Goal: Task Accomplishment & Management: Use online tool/utility

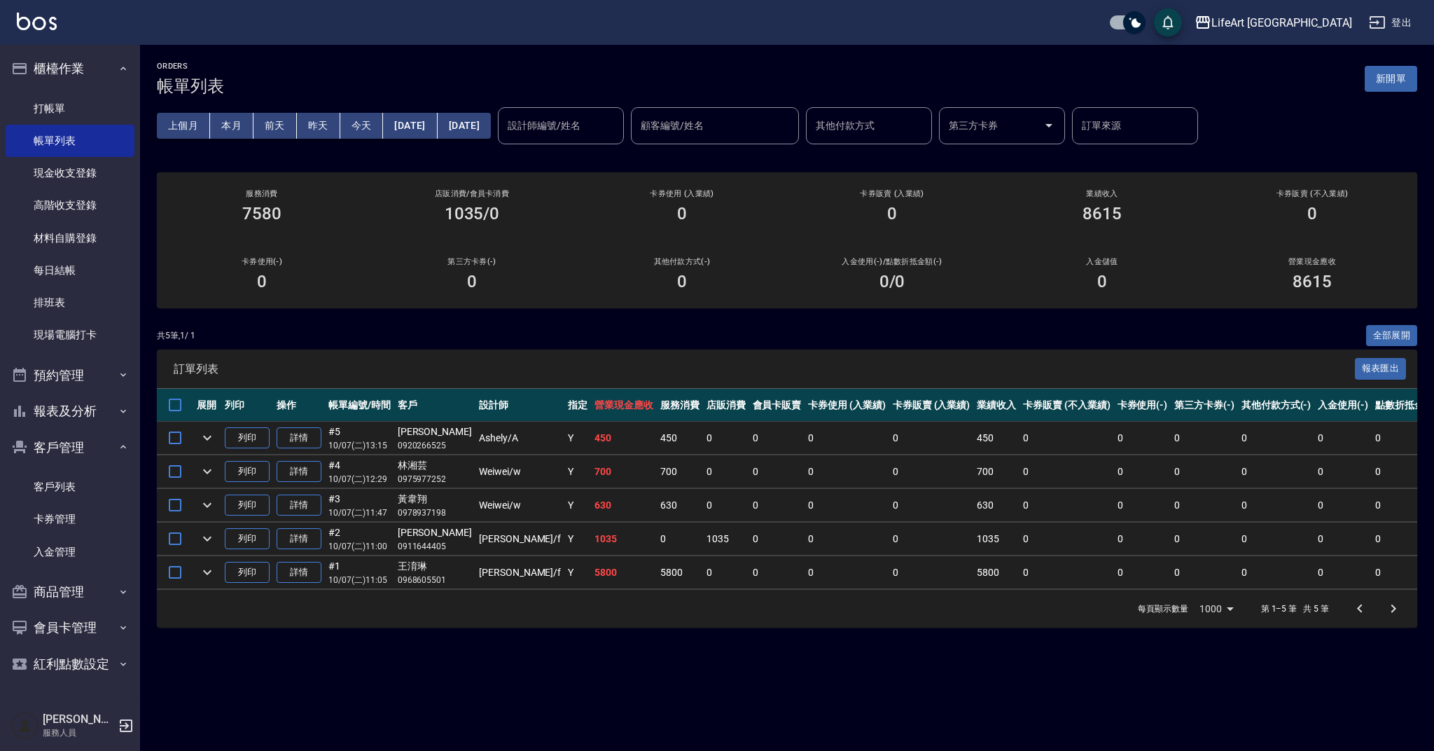
click at [1398, 83] on button "新開單" at bounding box center [1391, 79] width 53 height 26
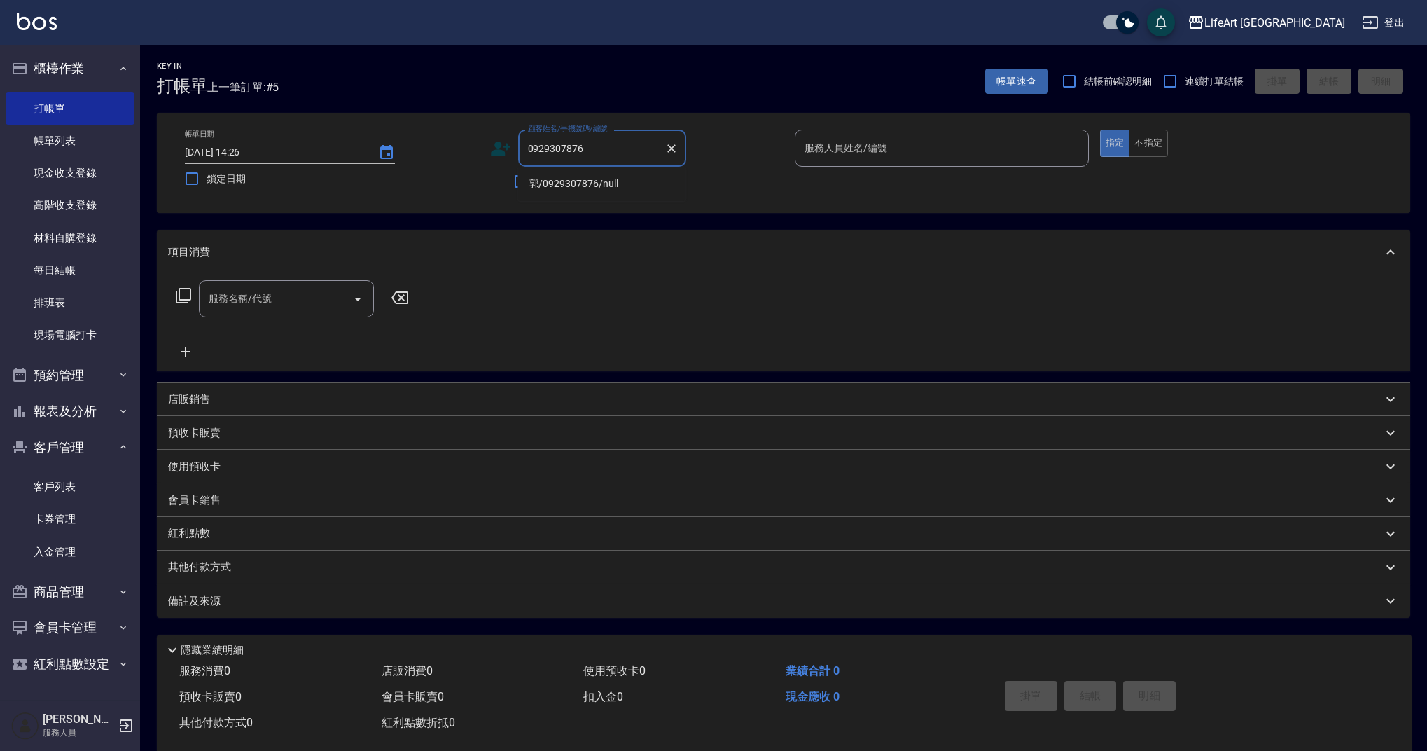
click at [611, 183] on li "郭/0929307876/null" at bounding box center [602, 183] width 168 height 23
type input "郭/0929307876/null"
click at [500, 148] on circle at bounding box center [498, 144] width 7 height 7
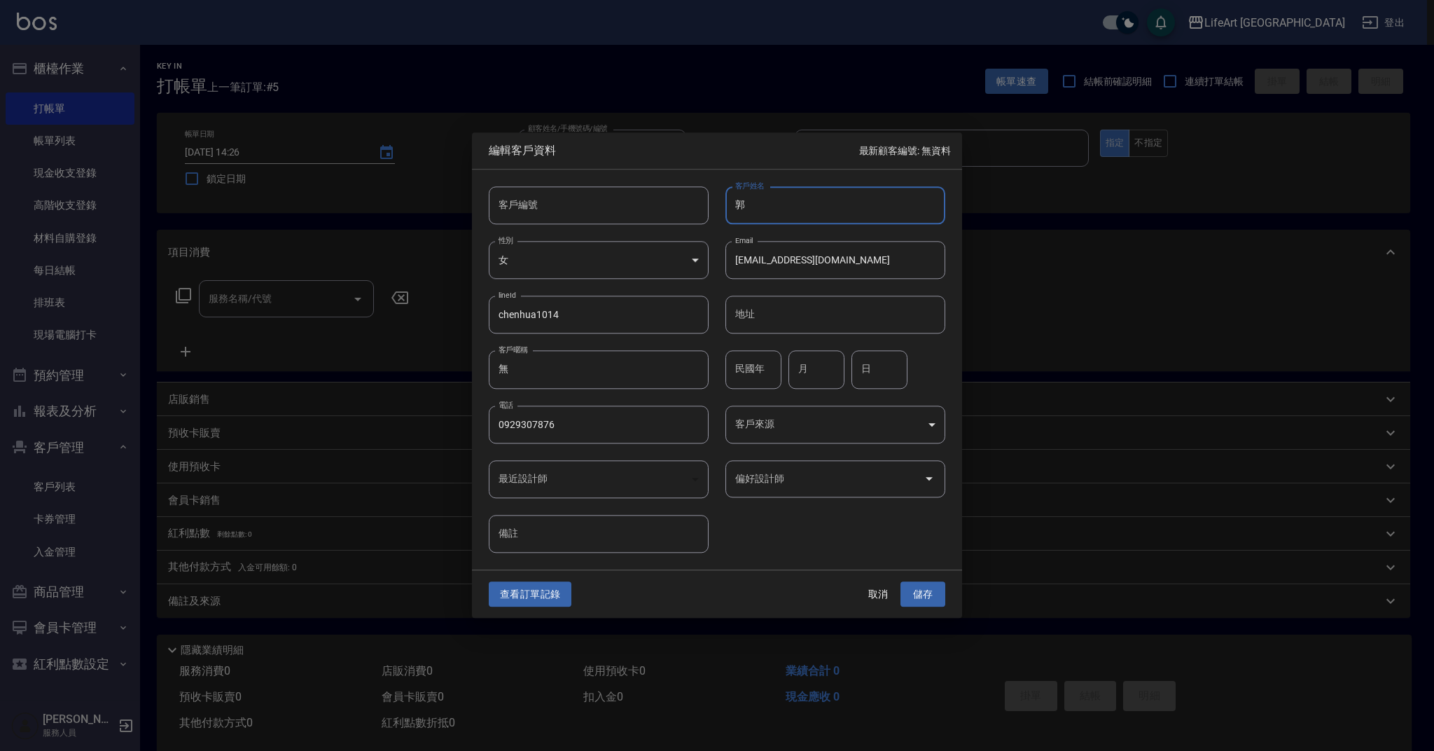
click at [801, 206] on input "郭" at bounding box center [836, 205] width 220 height 38
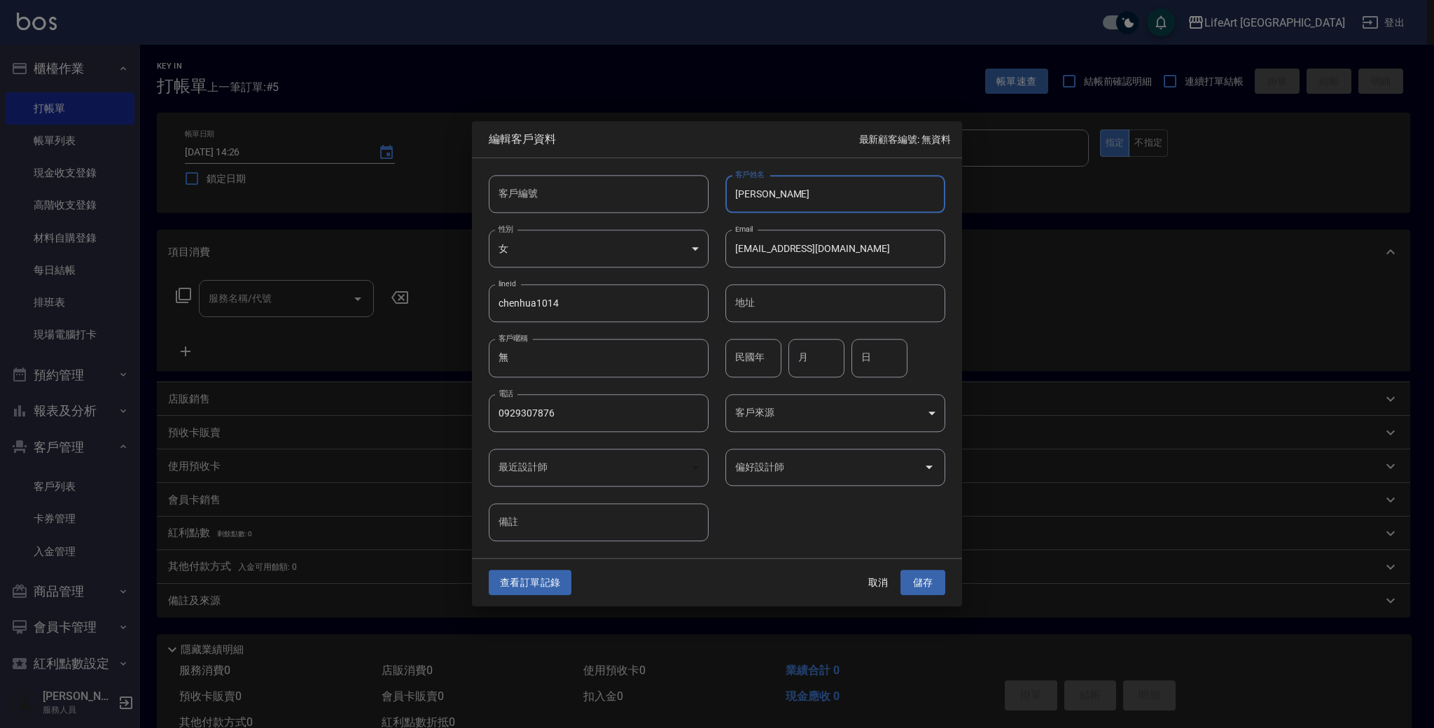
type input "[PERSON_NAME]"
click at [933, 583] on button "儲存" at bounding box center [923, 583] width 45 height 26
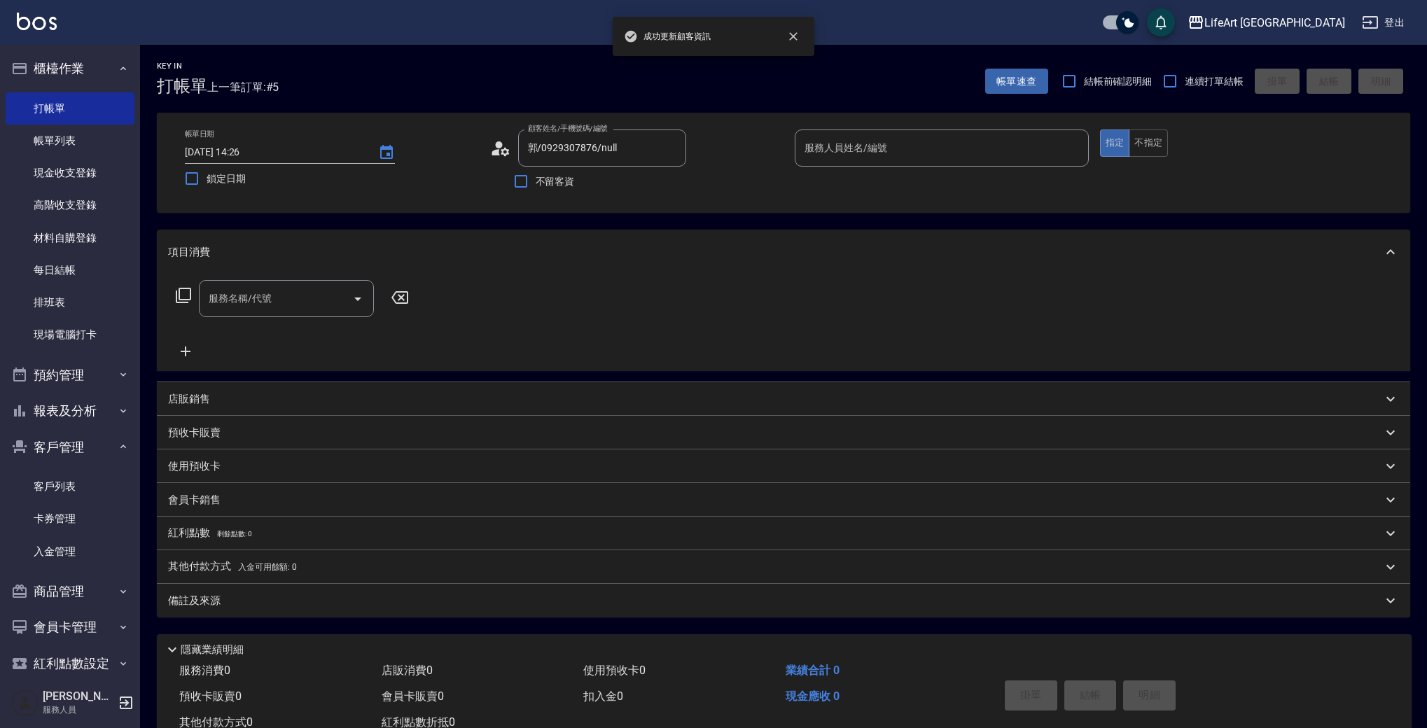
click at [920, 137] on input "服務人員姓名/編號" at bounding box center [942, 148] width 282 height 25
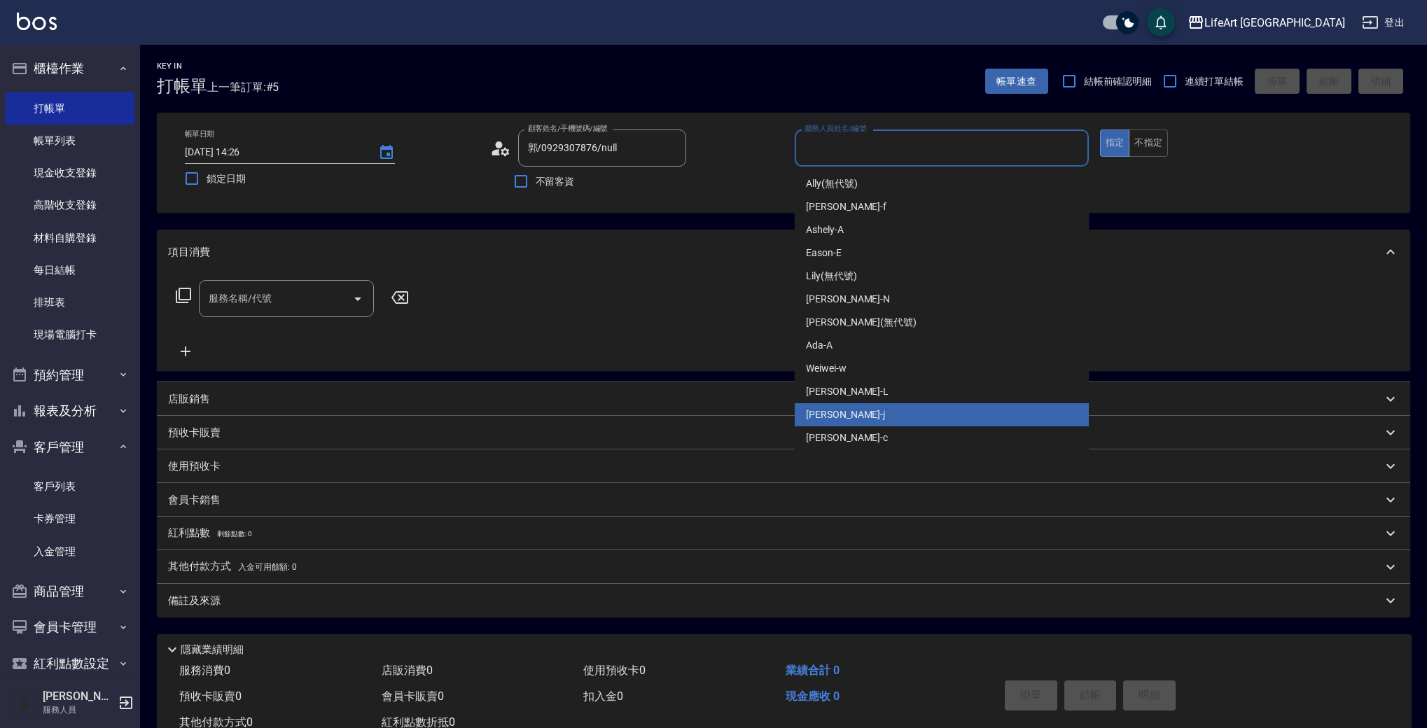
click at [862, 418] on div "[PERSON_NAME]" at bounding box center [942, 414] width 294 height 23
type input "[PERSON_NAME]"
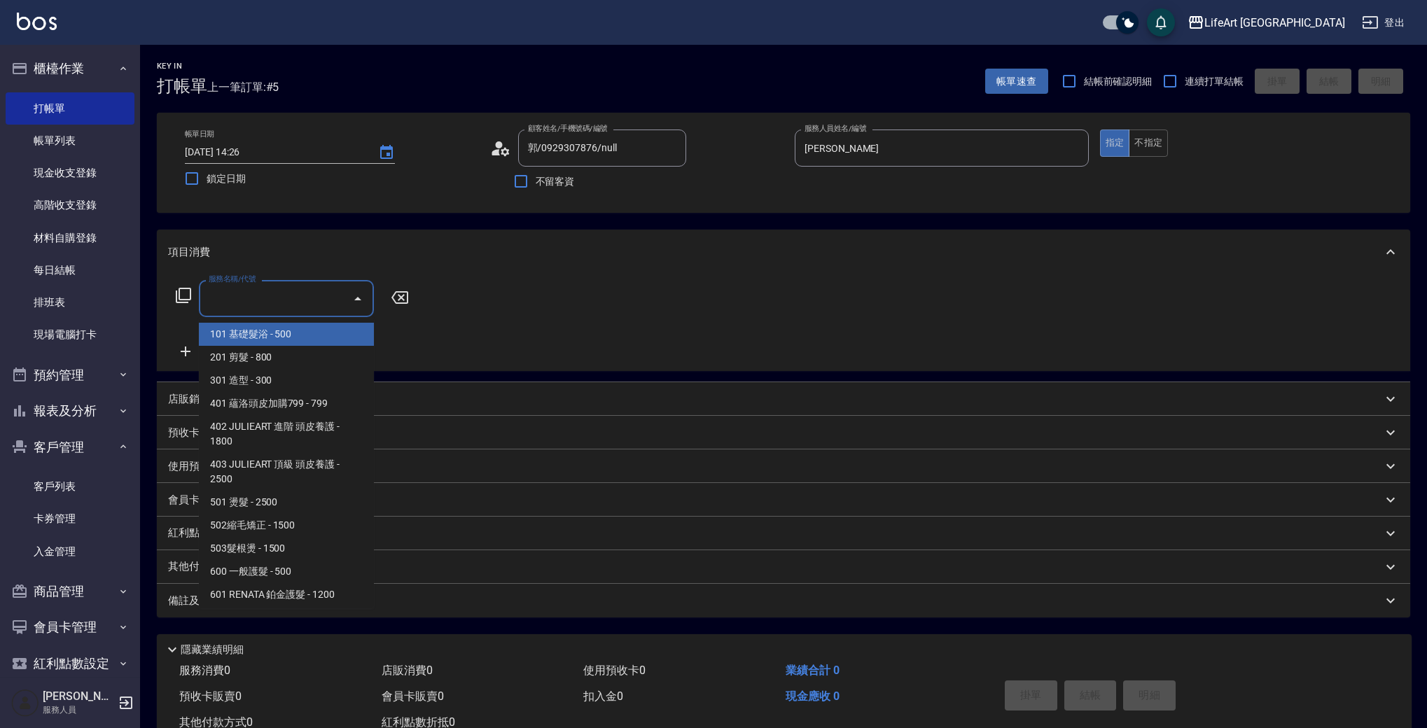
drag, startPoint x: 254, startPoint y: 297, endPoint x: 374, endPoint y: 342, distance: 128.5
click at [254, 297] on div "服務名稱/代號 服務名稱/代號" at bounding box center [286, 298] width 175 height 37
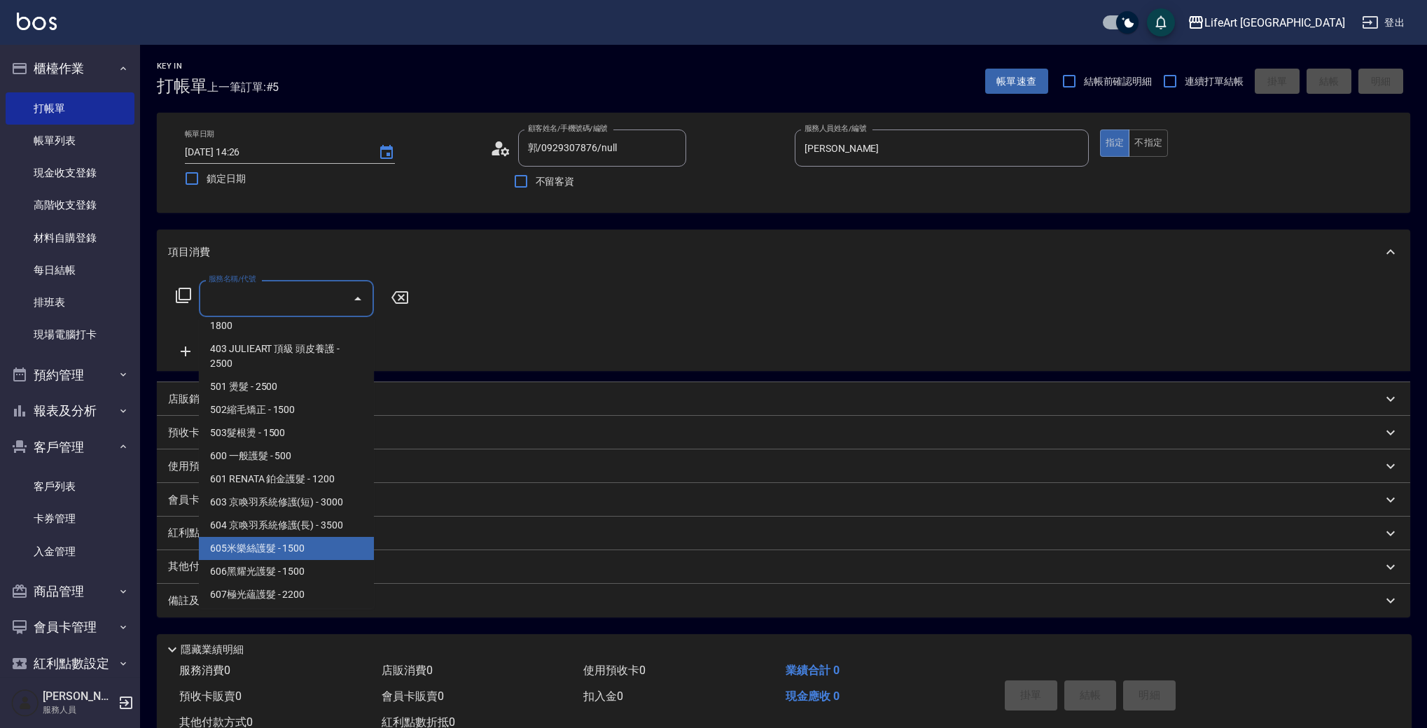
scroll to position [102, 0]
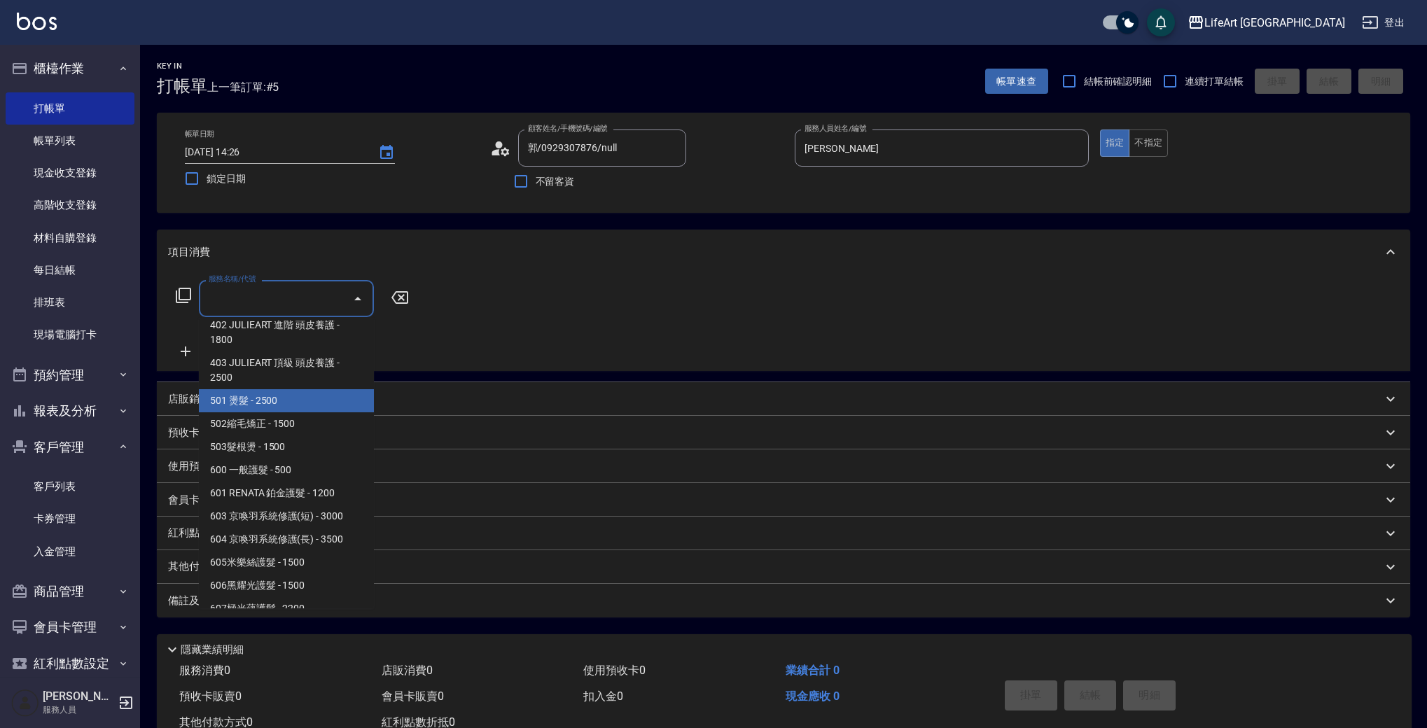
click at [303, 402] on span "501 燙髮 - 2500" at bounding box center [286, 400] width 175 height 23
type input "501 燙髮(501)"
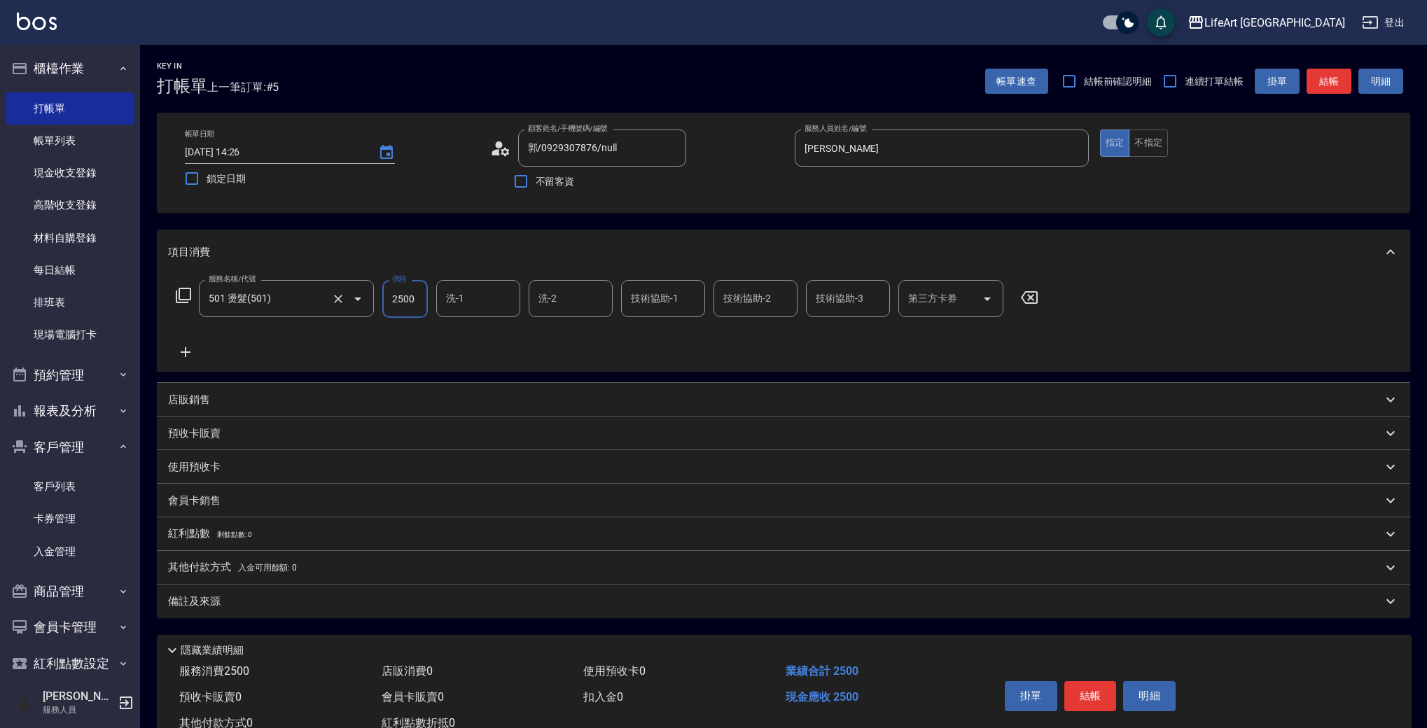
drag, startPoint x: 422, startPoint y: 298, endPoint x: 357, endPoint y: 298, distance: 64.4
click at [357, 298] on div "服務名稱/代號 501 燙髮(501) 服務名稱/代號 價格 2500 價格 洗-1 洗-1 洗-2 洗-2 技術協助-1 技術協助-1 技術協助-2 技術協…" at bounding box center [607, 299] width 879 height 38
type input "500"
click at [321, 595] on div "備註及來源" at bounding box center [775, 602] width 1214 height 15
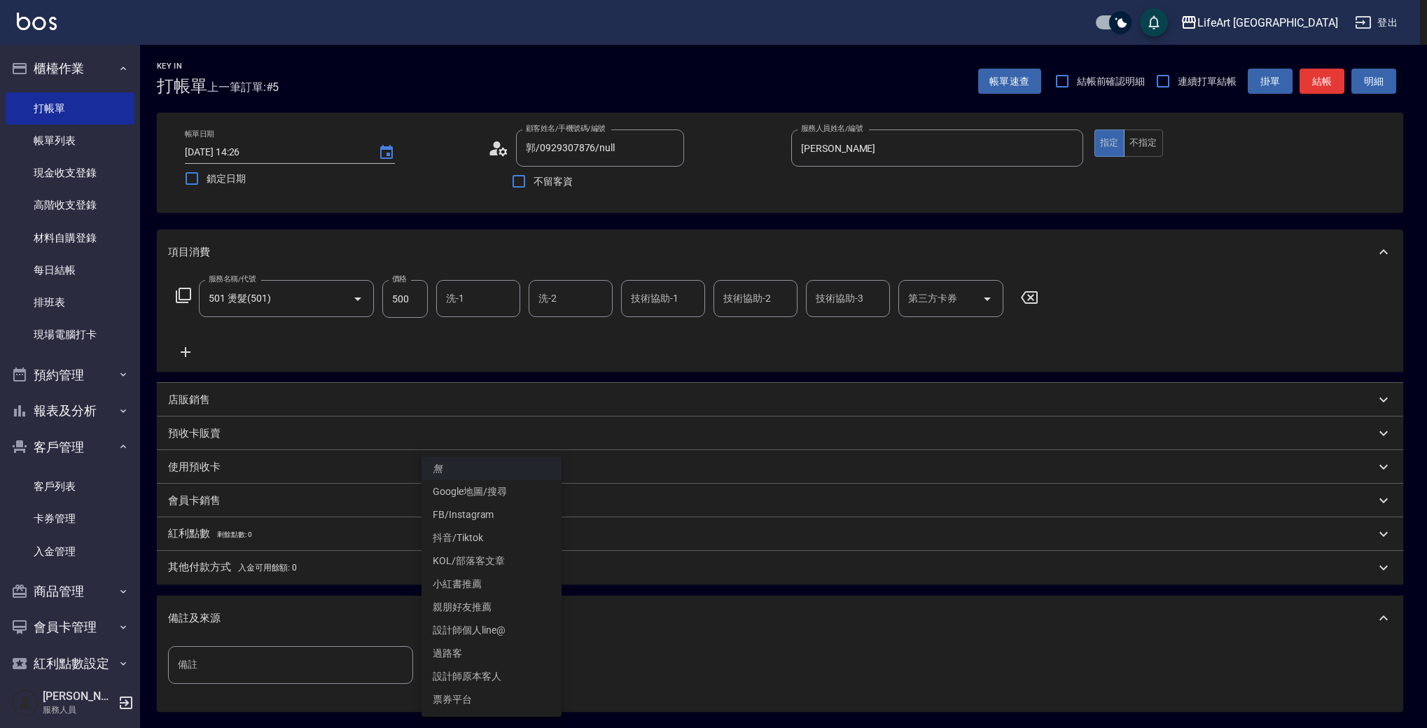
click at [464, 654] on body "LifeArt 蘆洲 登出 櫃檯作業 打帳單 帳單列表 現金收支登錄 高階收支登錄 材料自購登錄 每日結帳 排班表 現場電腦打卡 預約管理 預約管理 單日預約…" at bounding box center [713, 432] width 1427 height 864
click at [475, 672] on li "設計師原本客人" at bounding box center [492, 676] width 140 height 23
type input "設計師原本客人"
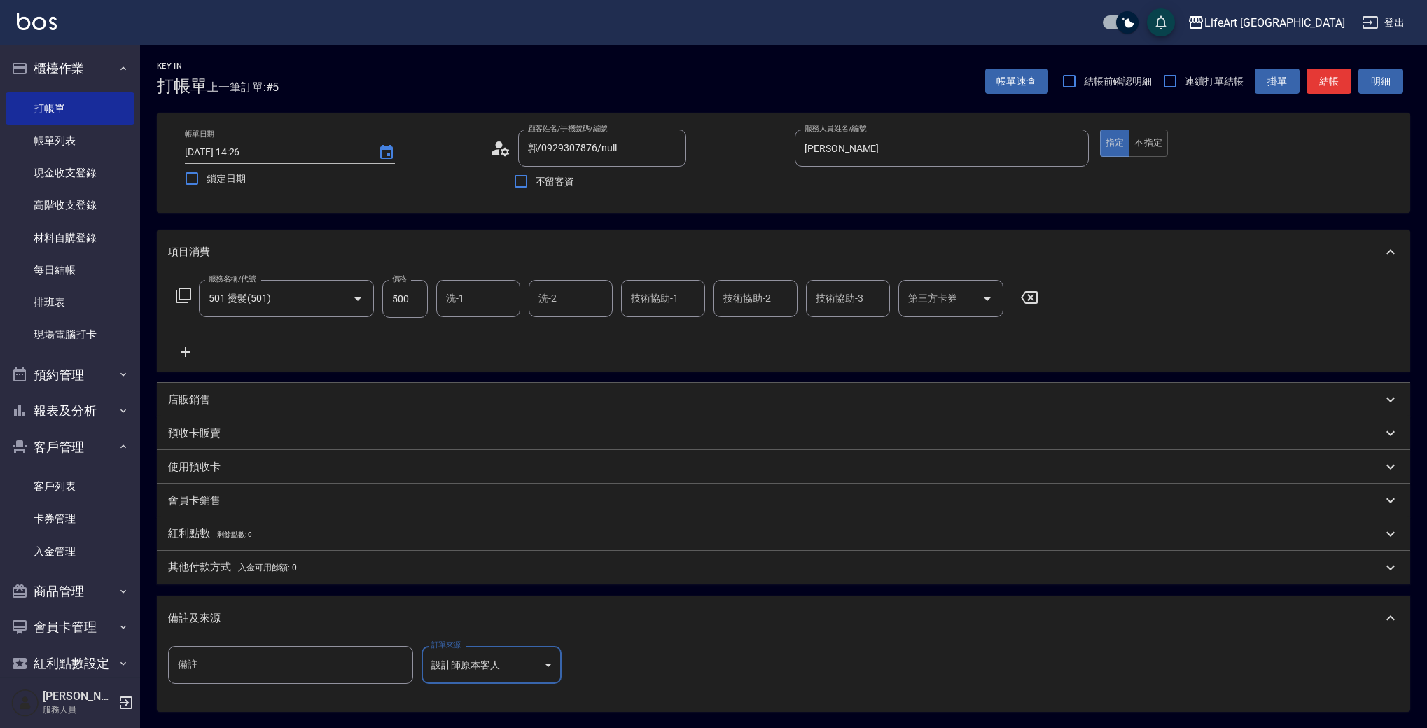
scroll to position [142, 0]
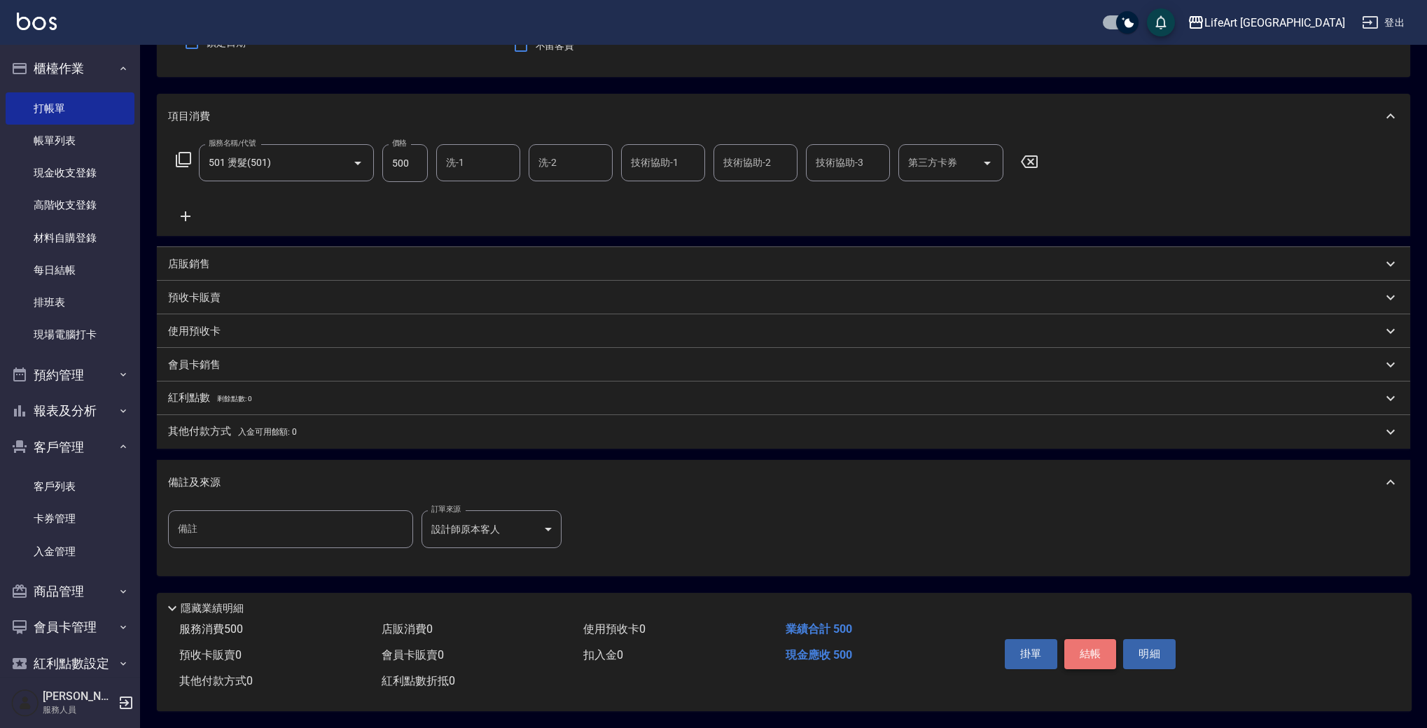
click at [1083, 644] on button "結帳" at bounding box center [1091, 653] width 53 height 29
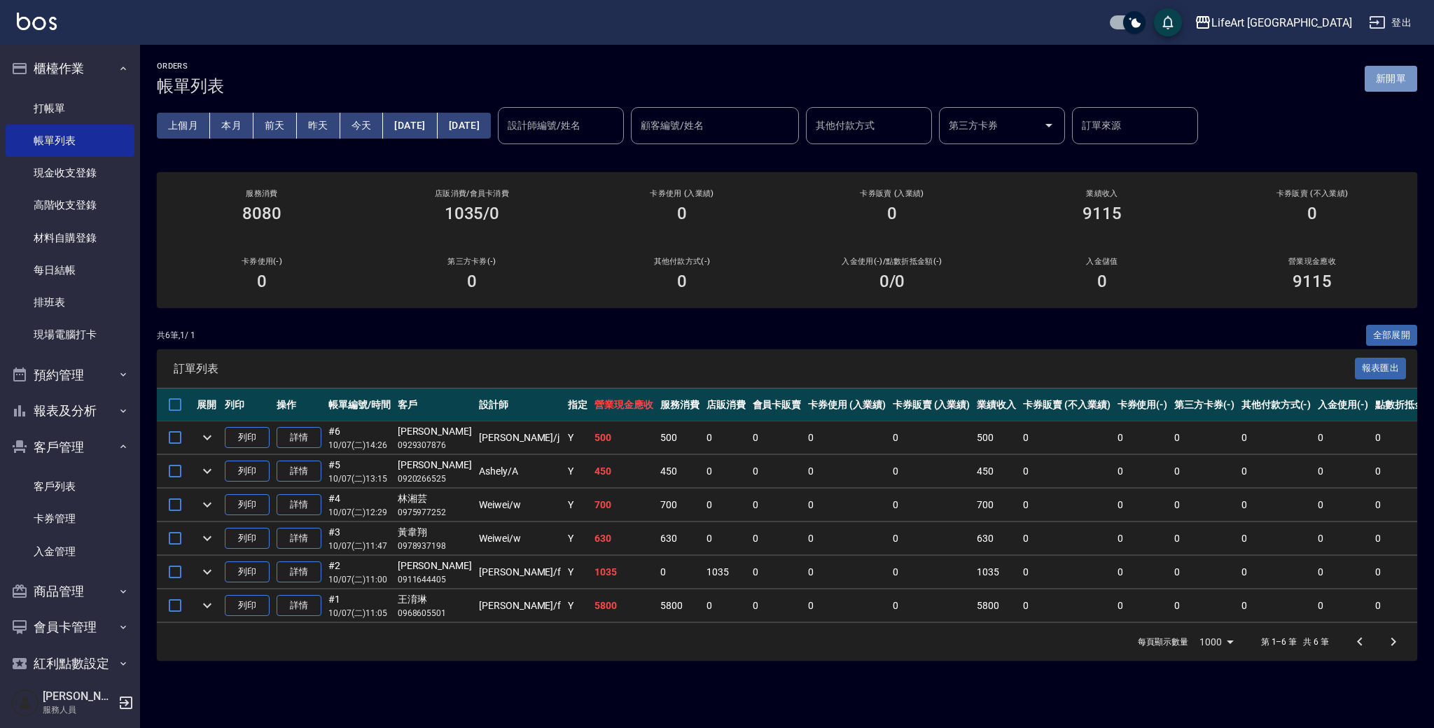
click at [1388, 78] on button "新開單" at bounding box center [1391, 79] width 53 height 26
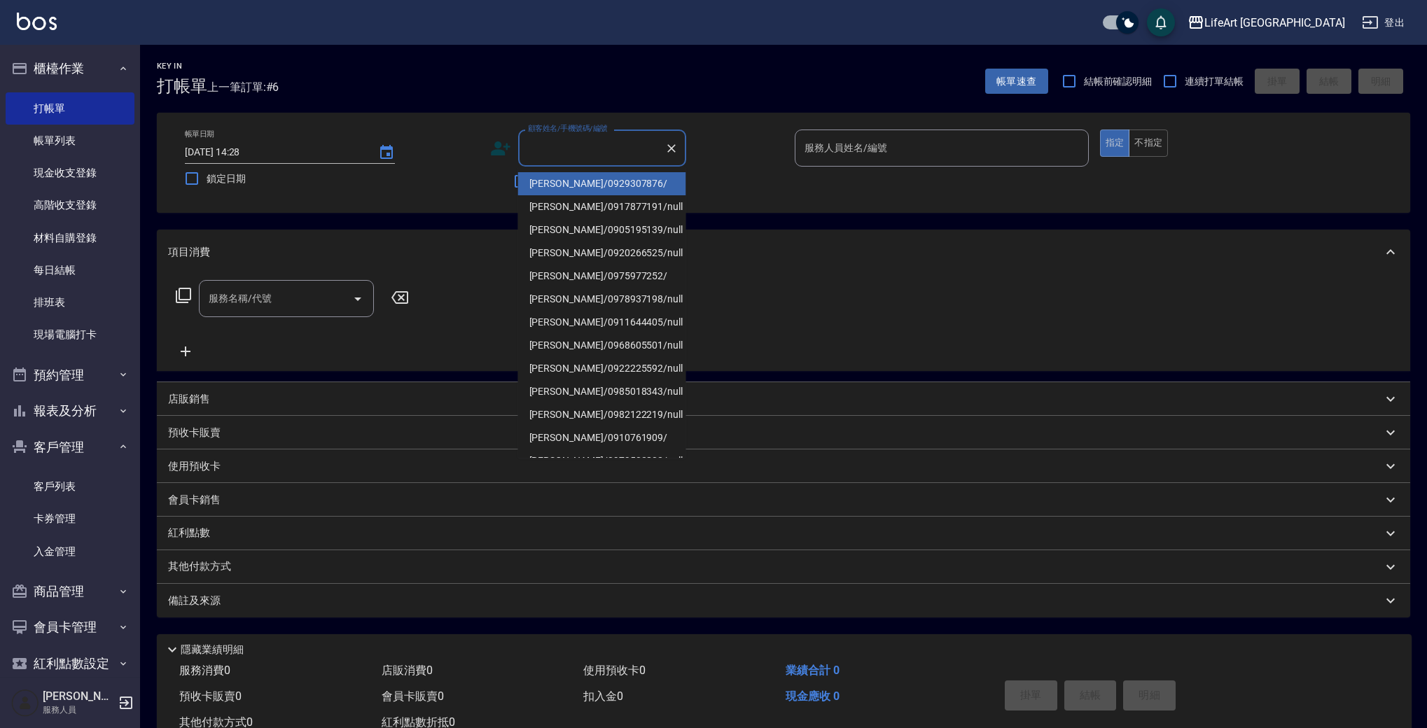
click at [554, 151] on input "顧客姓名/手機號碼/編號" at bounding box center [592, 148] width 134 height 25
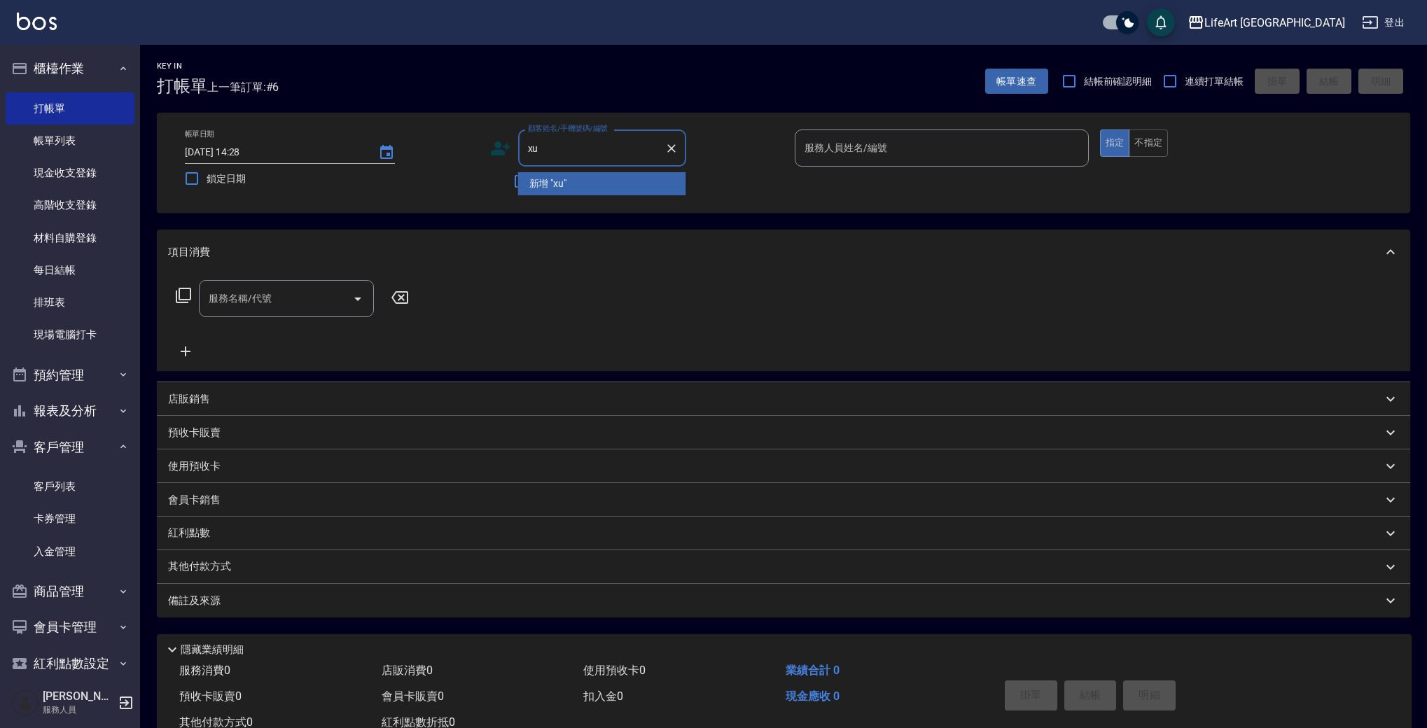
type input "x"
drag, startPoint x: 646, startPoint y: 187, endPoint x: 890, endPoint y: 145, distance: 247.3
click at [646, 187] on li "[PERSON_NAME]/0933400509/" at bounding box center [602, 183] width 168 height 23
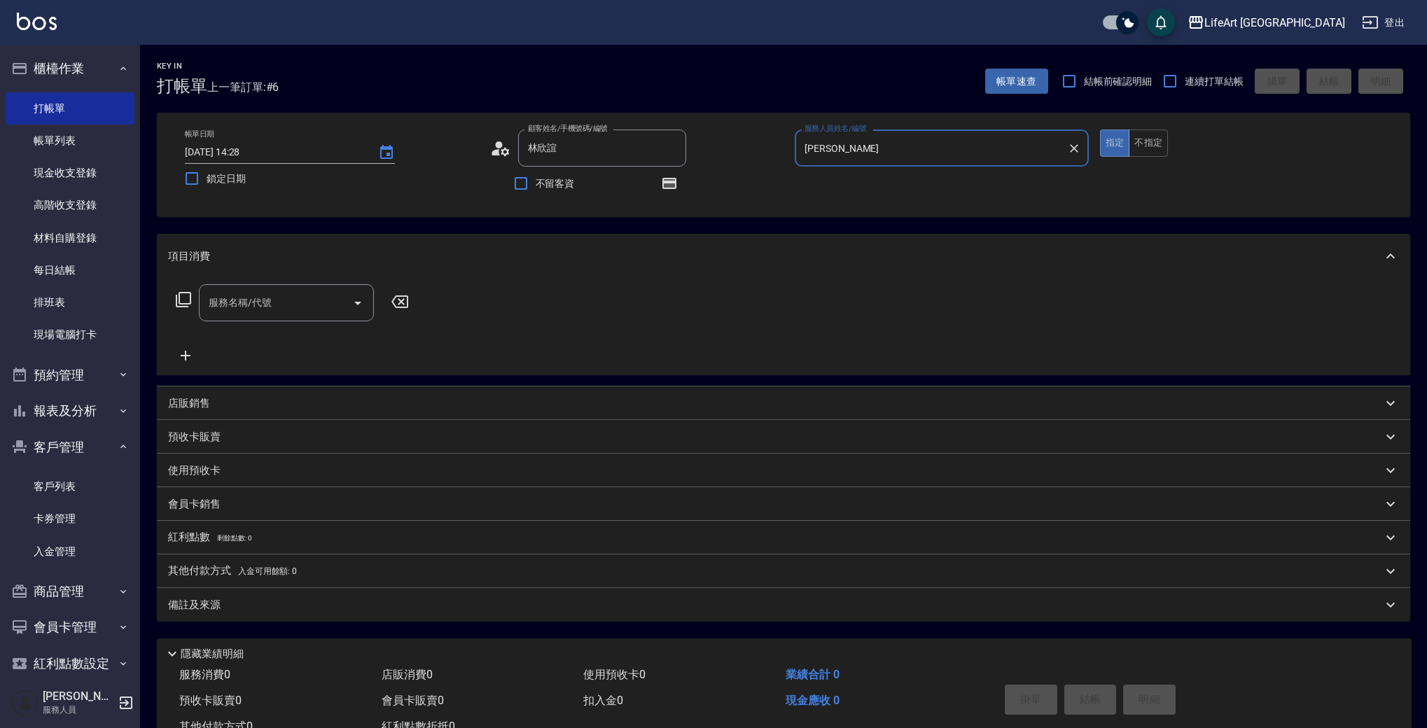
type input "[PERSON_NAME]/0933400509/"
type input "[PERSON_NAME]"
click at [269, 301] on input "服務名稱/代號" at bounding box center [275, 303] width 141 height 25
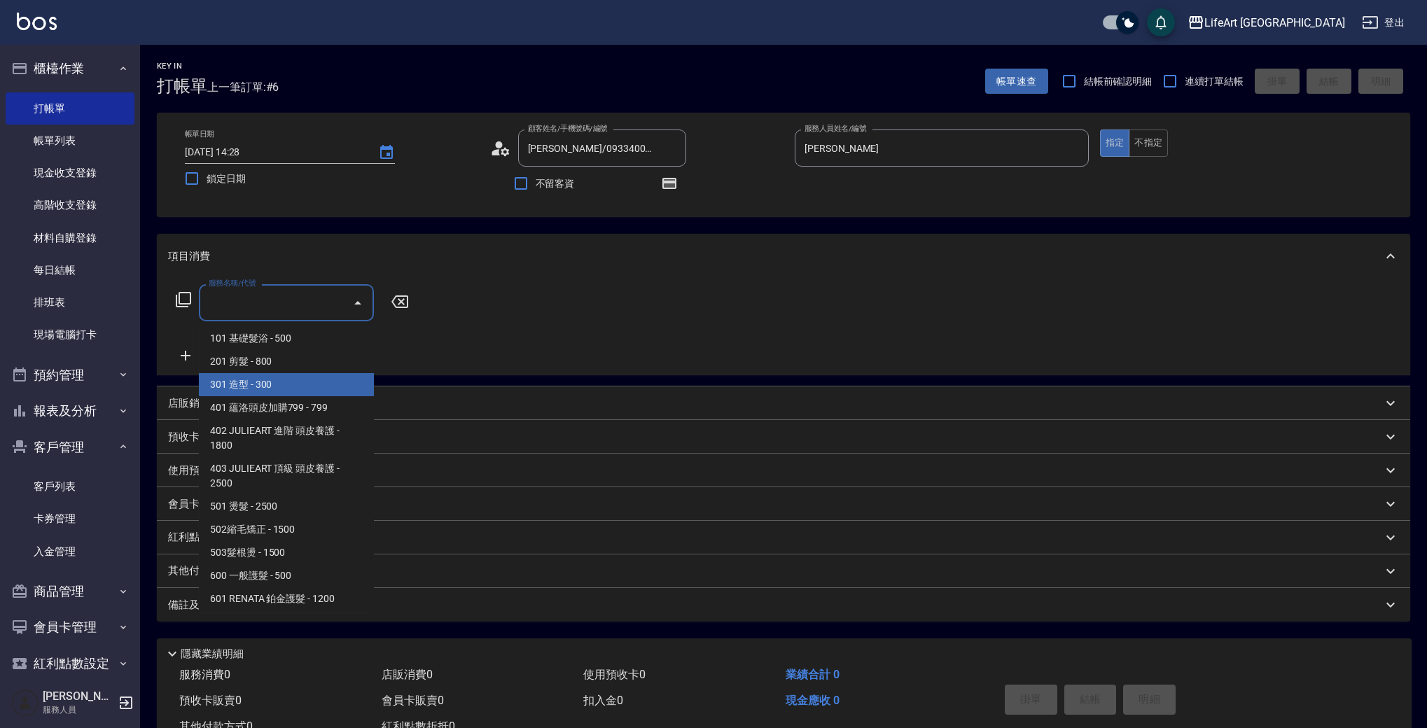
click at [300, 366] on span "201 剪髮 - 800" at bounding box center [286, 361] width 175 height 23
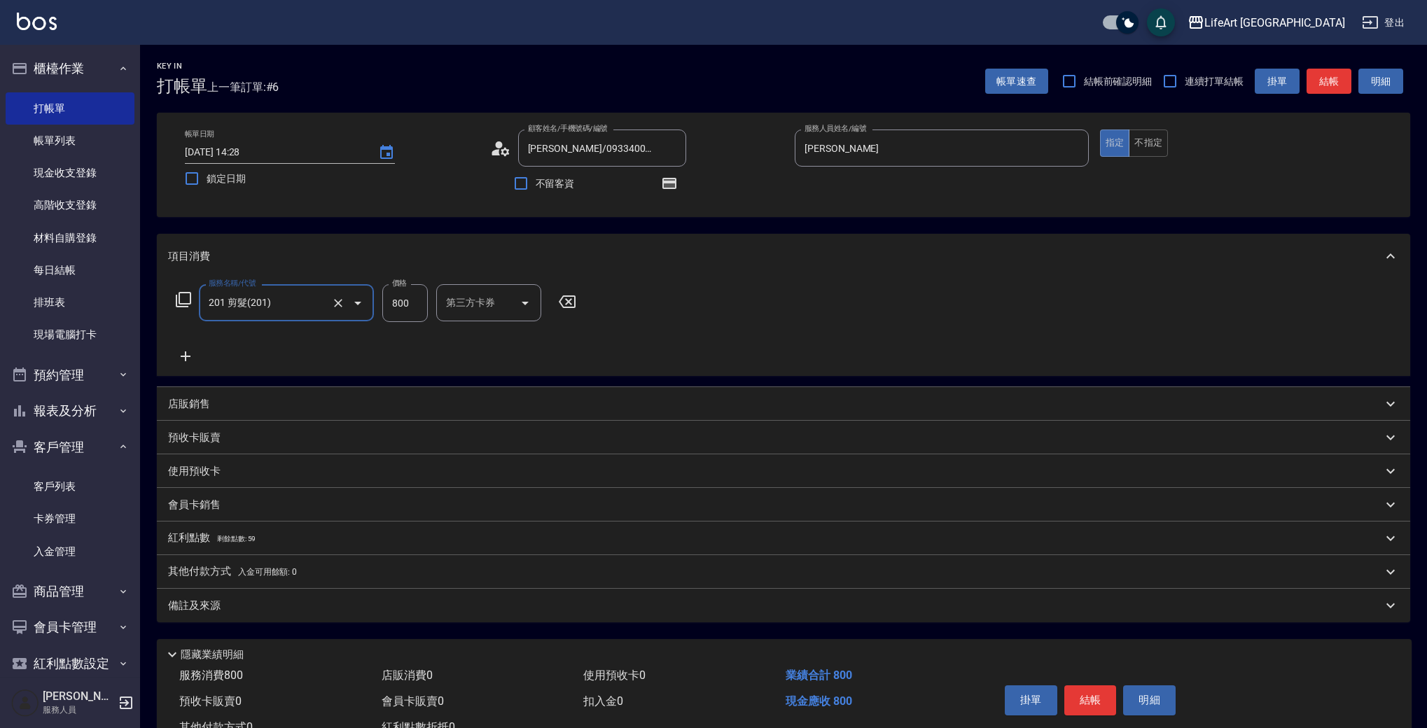
type input "201 剪髮(201)"
click at [183, 355] on icon at bounding box center [185, 356] width 35 height 17
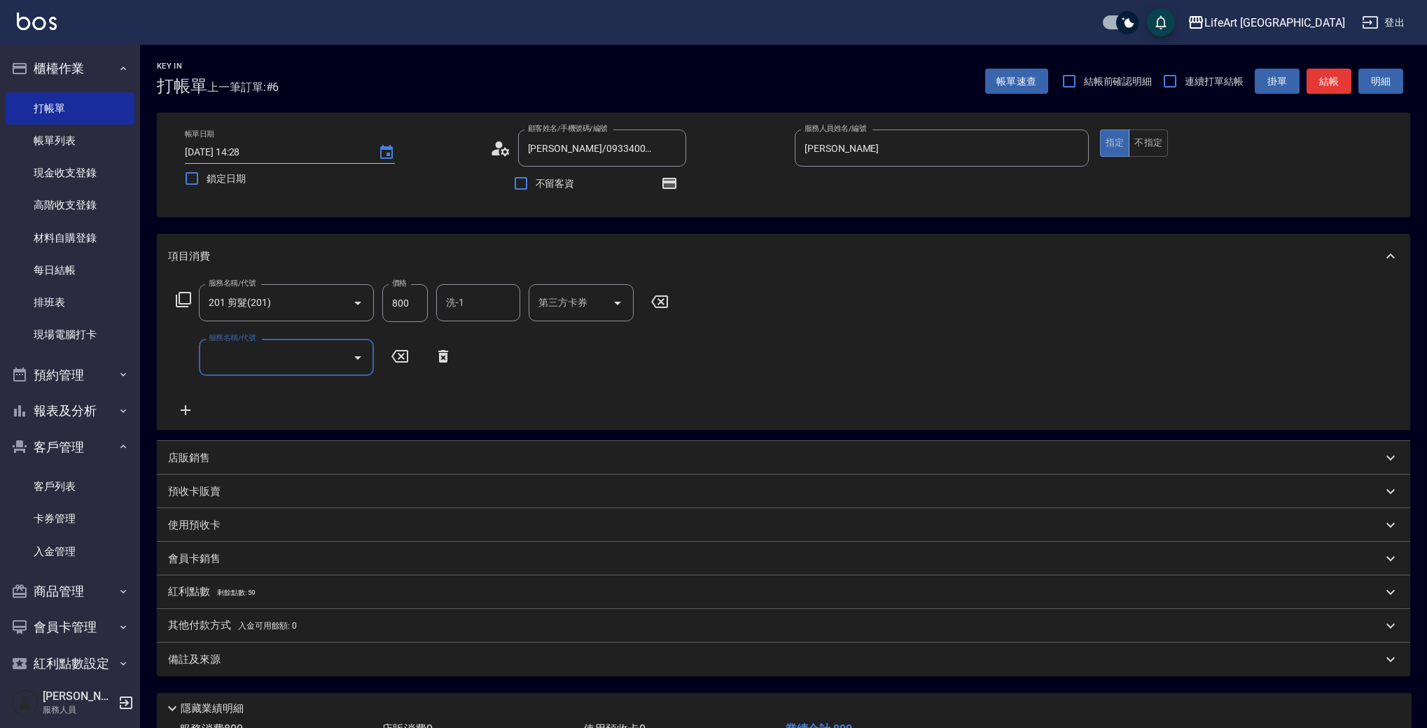
click at [274, 365] on input "服務名稱/代號" at bounding box center [275, 357] width 141 height 25
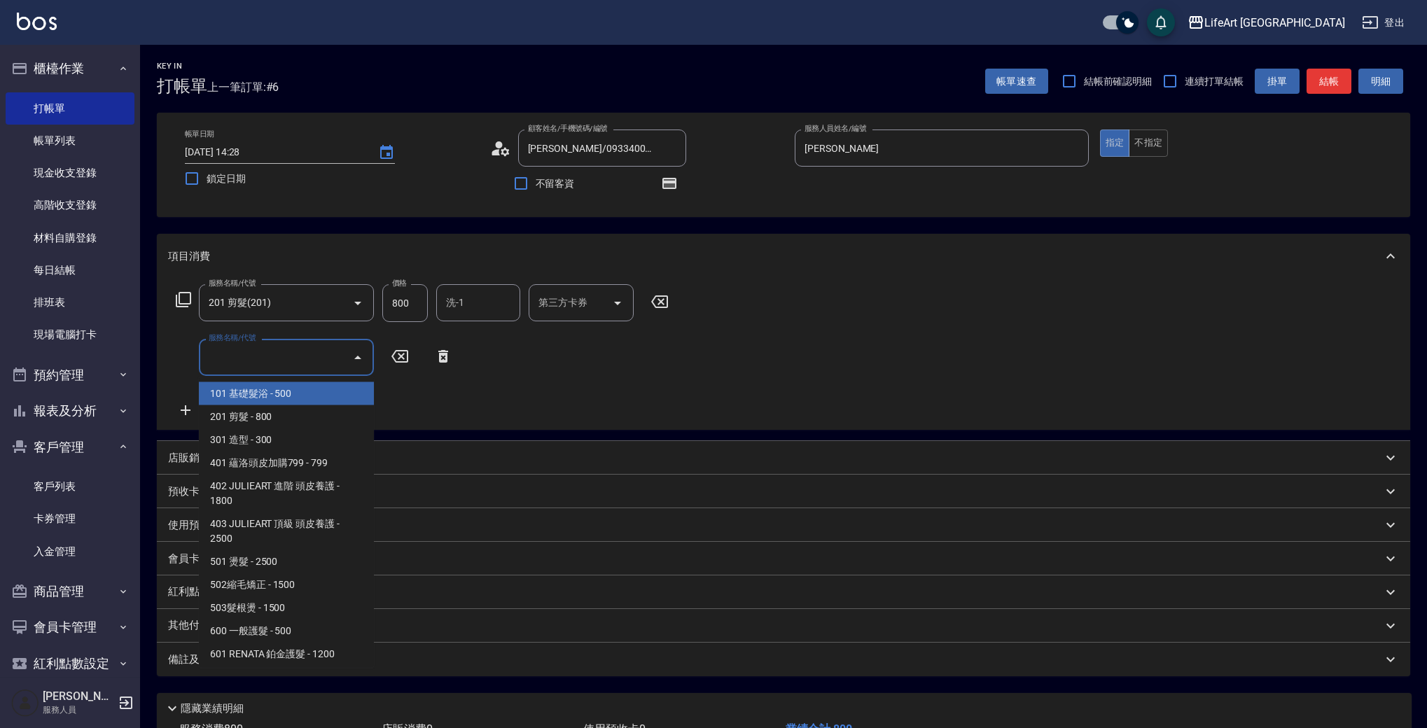
scroll to position [188, 0]
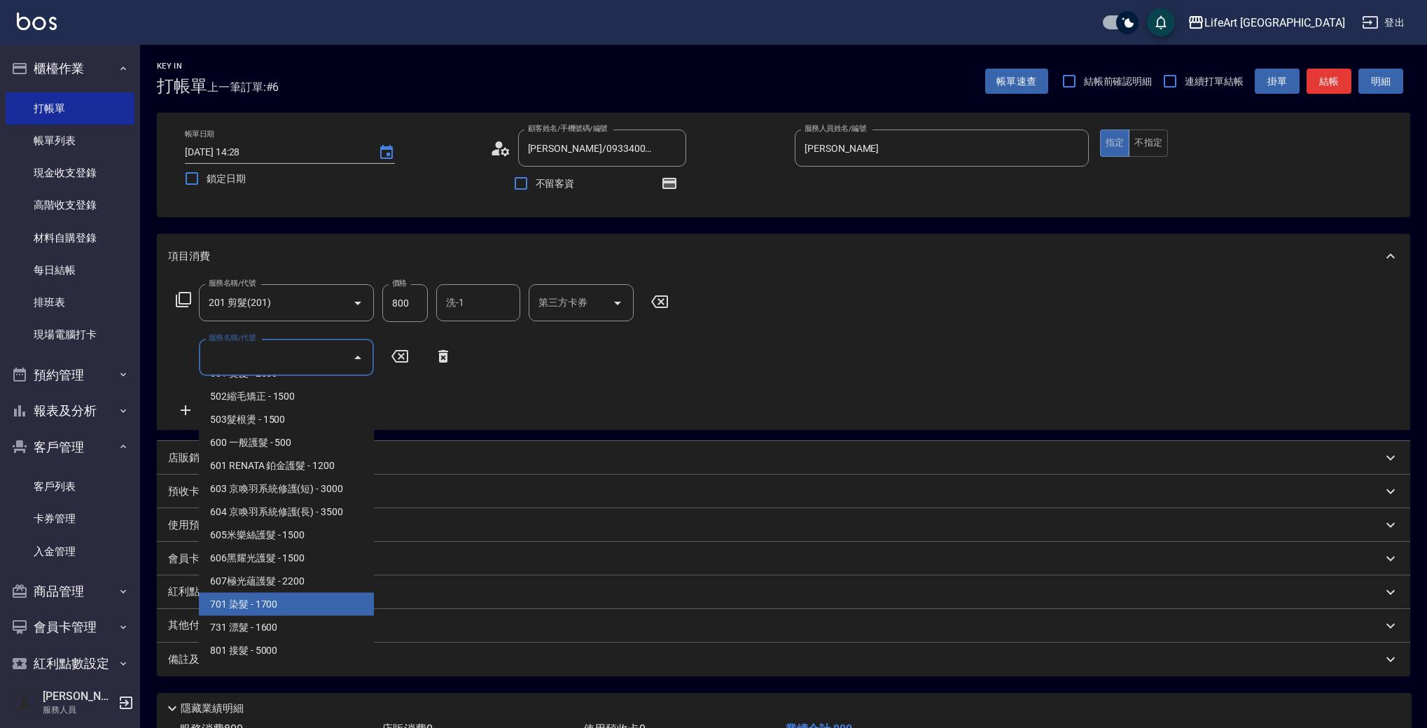
click at [276, 602] on span "701 染髮 - 1700" at bounding box center [286, 604] width 175 height 23
type input "701 染髮(701)"
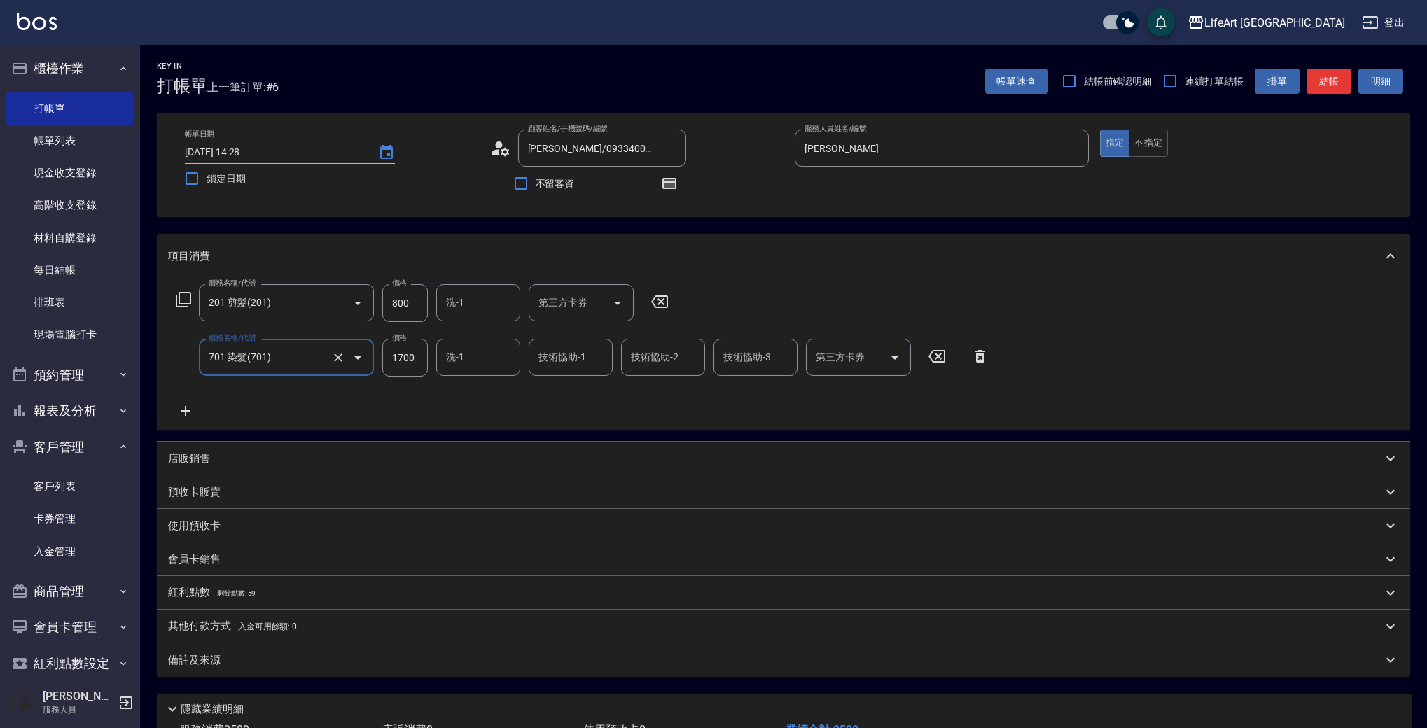
click at [186, 414] on icon at bounding box center [186, 411] width 10 height 10
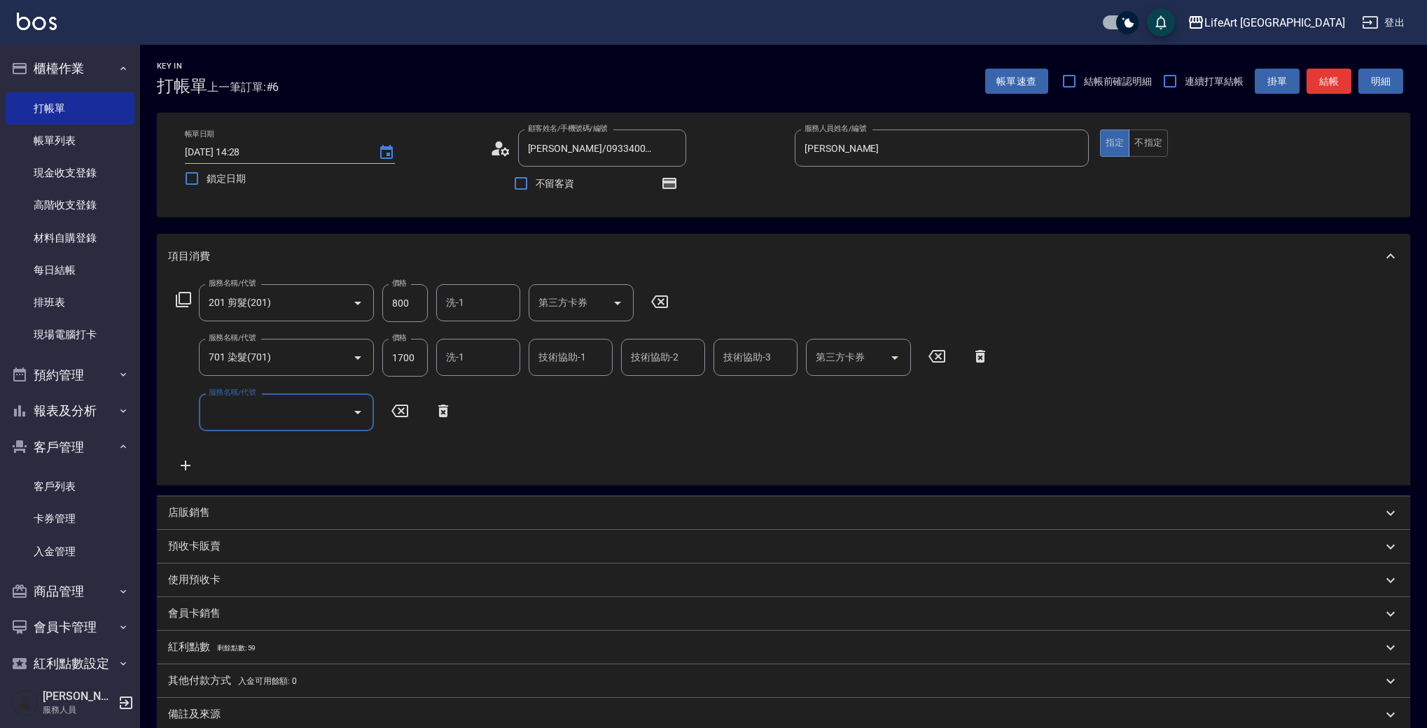
click at [277, 418] on input "服務名稱/代號" at bounding box center [275, 412] width 141 height 25
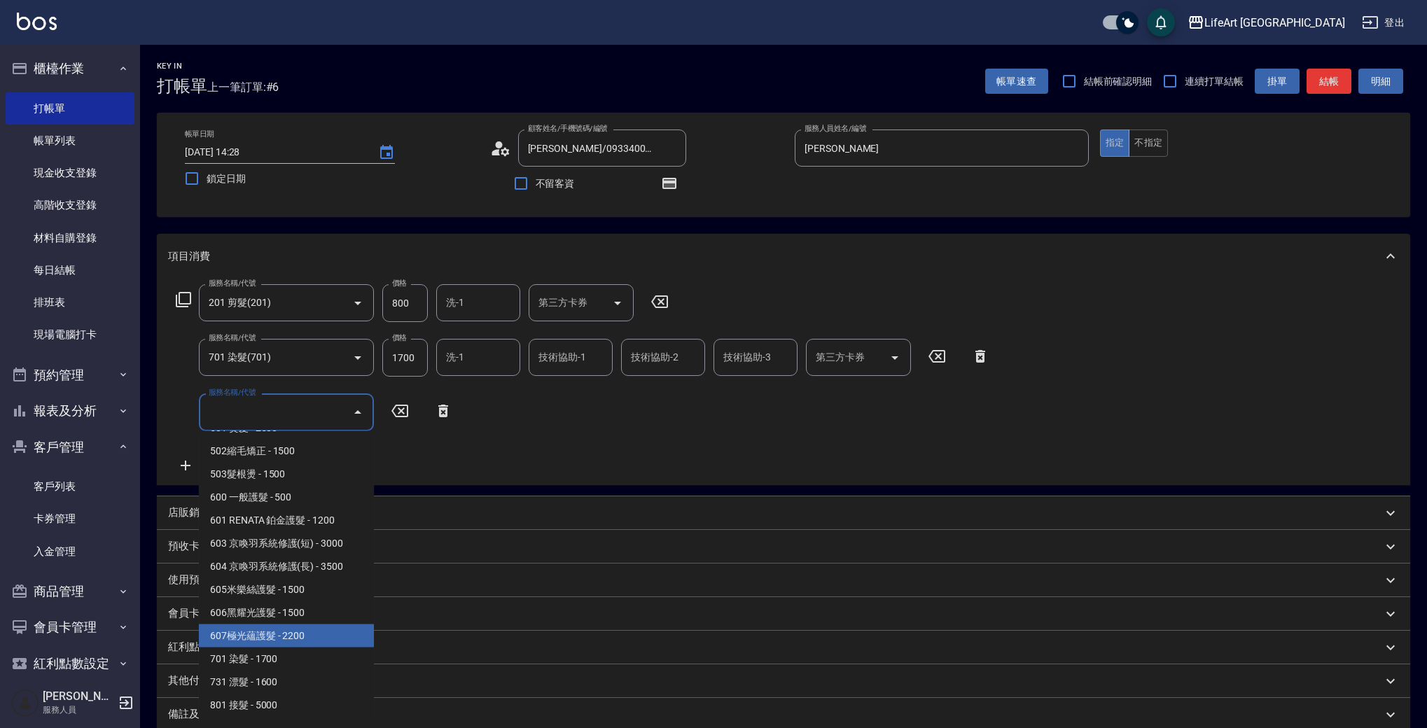
click at [289, 639] on span "607極光蘊護髮 - 2200" at bounding box center [286, 636] width 175 height 23
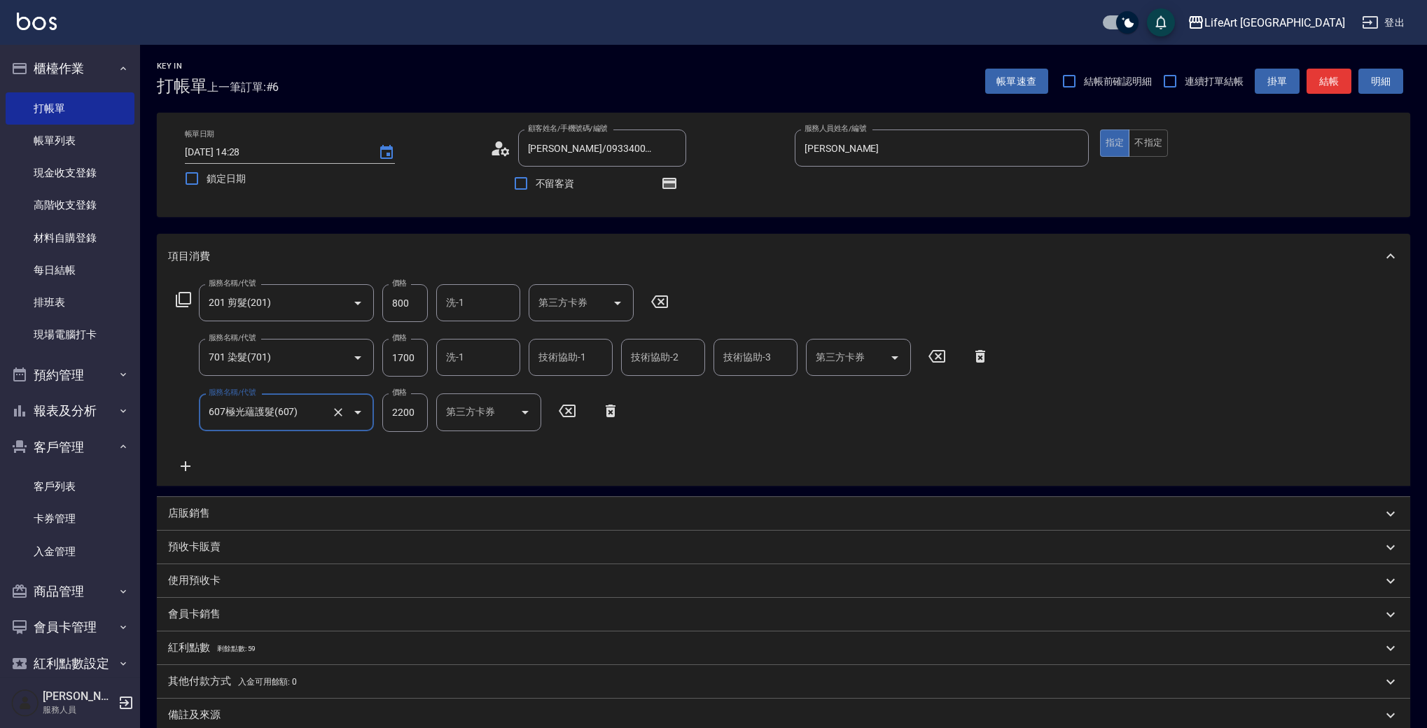
type input "607極光蘊護髮(607)"
drag, startPoint x: 419, startPoint y: 360, endPoint x: 370, endPoint y: 361, distance: 49.0
click at [370, 361] on div "服務名稱/代號 701 染髮(701) 服務名稱/代號 價格 1700 價格 洗-1 洗-1 技術協助-1 技術協助-1 技術協助-2 技術協助-2 技術協助…" at bounding box center [583, 358] width 830 height 38
type input "2200"
drag, startPoint x: 422, startPoint y: 356, endPoint x: 366, endPoint y: 356, distance: 56.7
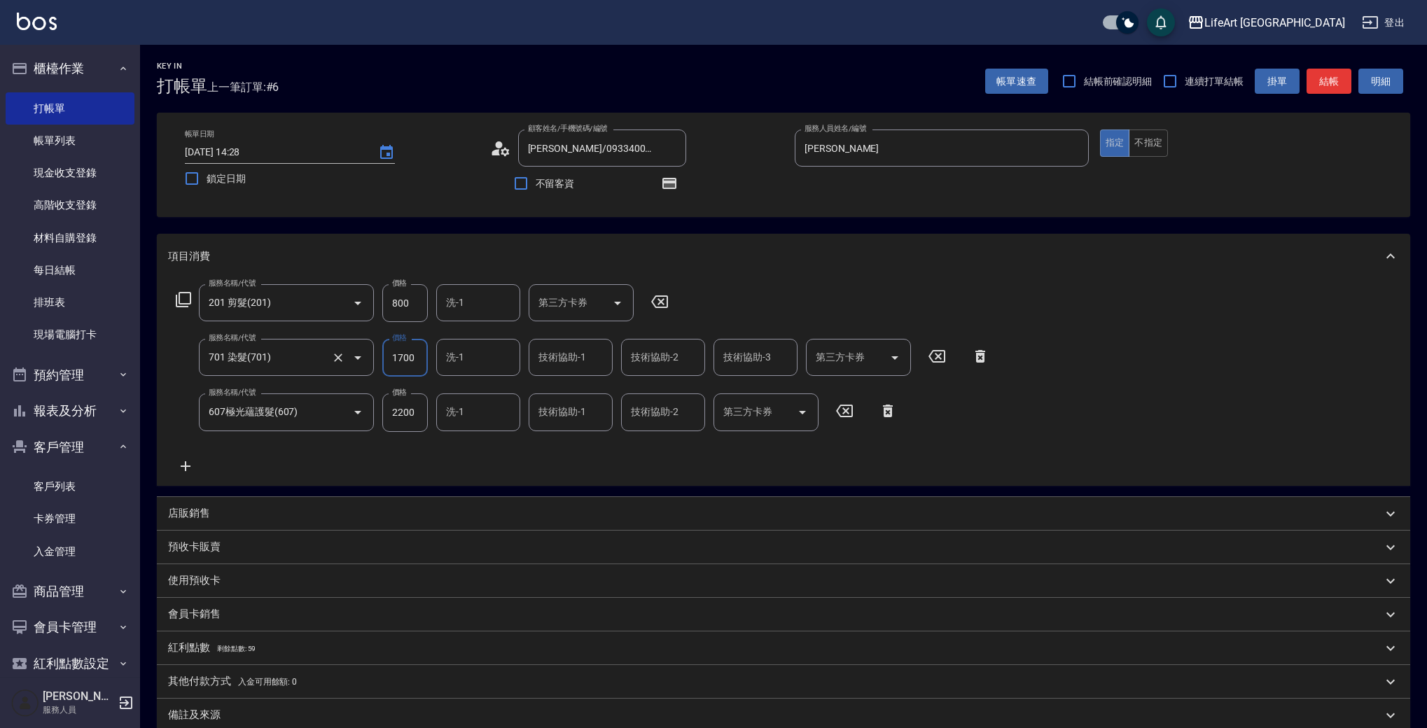
click at [366, 356] on div "服務名稱/代號 701 染髮(701) 服務名稱/代號 價格 1700 價格 洗-1 洗-1 技術協助-1 技術協助-1 技術協助-2 技術協助-2 技術協助…" at bounding box center [583, 358] width 830 height 38
type input "4240"
drag, startPoint x: 413, startPoint y: 306, endPoint x: 366, endPoint y: 306, distance: 47.6
click at [366, 306] on div "服務名稱/代號 201 剪髮(201) 服務名稱/代號 價格 800 價格 洗-1 洗-1 第三方卡券 第三方卡券" at bounding box center [422, 303] width 509 height 38
click at [473, 345] on div "洗-1" at bounding box center [478, 357] width 84 height 37
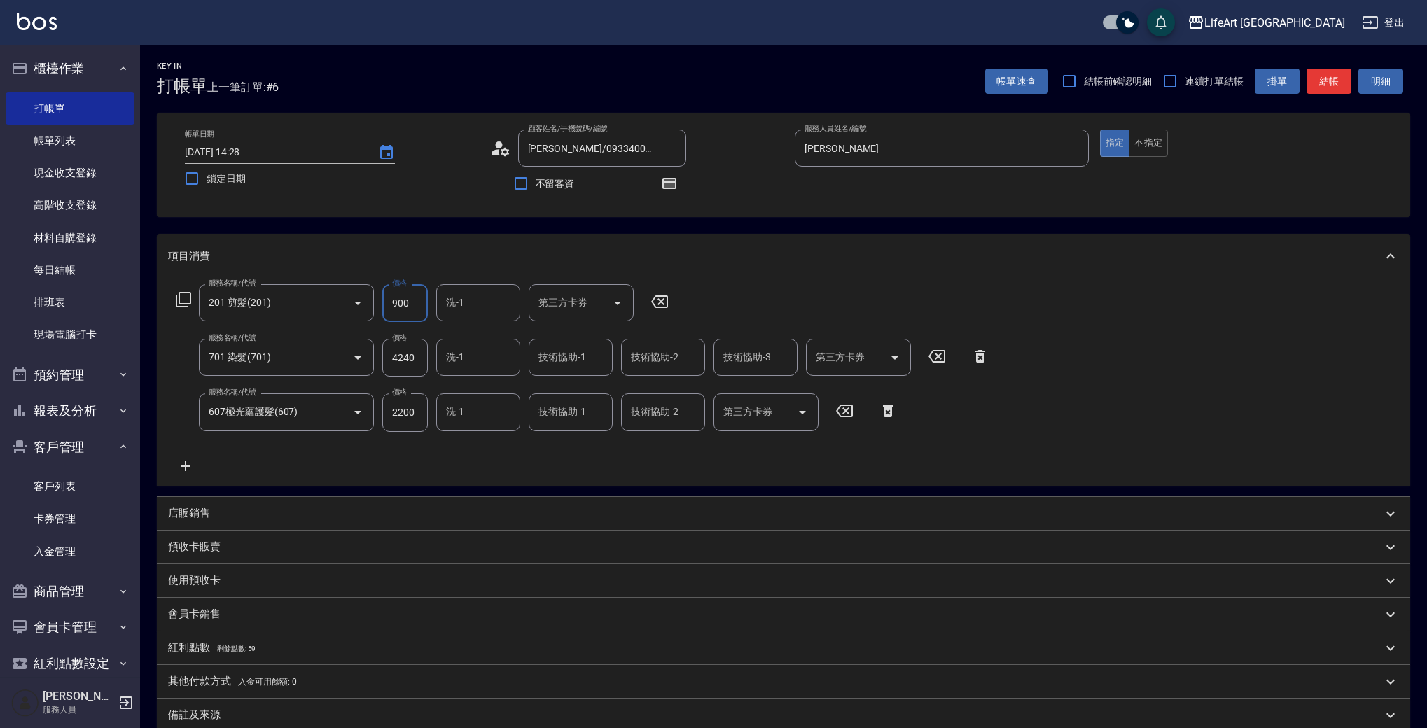
type input "900"
click at [484, 729] on span "Ally (無代號)" at bounding box center [474, 736] width 52 height 15
type input "Ally(無代號)"
drag, startPoint x: 558, startPoint y: 357, endPoint x: 561, endPoint y: 375, distance: 17.7
click at [558, 357] on div "技術協助-1 技術協助-1" at bounding box center [571, 357] width 84 height 37
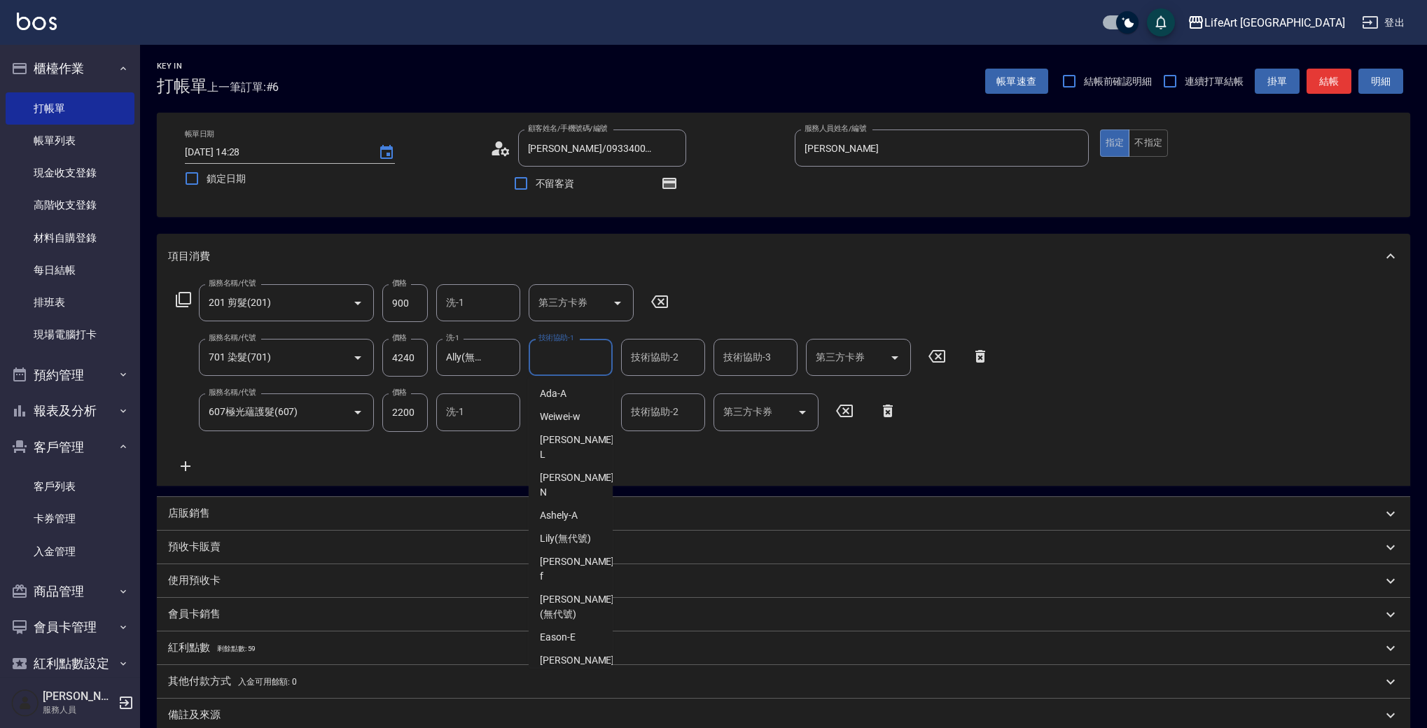
click at [557, 729] on span "Ally (無代號)" at bounding box center [566, 736] width 52 height 15
type input "Ally(無代號)"
drag, startPoint x: 667, startPoint y: 369, endPoint x: 667, endPoint y: 376, distance: 7.0
click at [667, 369] on input "技術協助-2" at bounding box center [663, 357] width 71 height 25
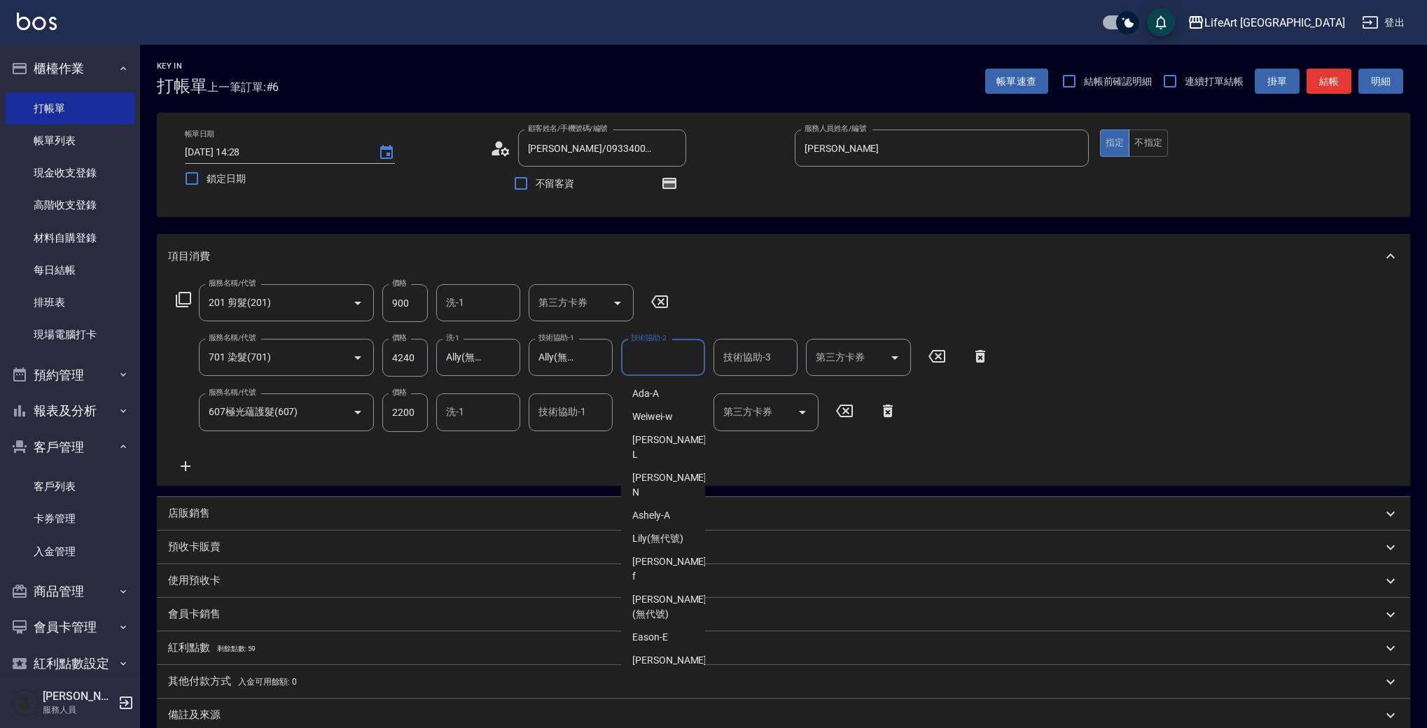
click at [655, 729] on span "Ally (無代號)" at bounding box center [658, 736] width 52 height 15
type input "Ally(無代號)"
click at [490, 416] on input "洗-1" at bounding box center [478, 412] width 71 height 25
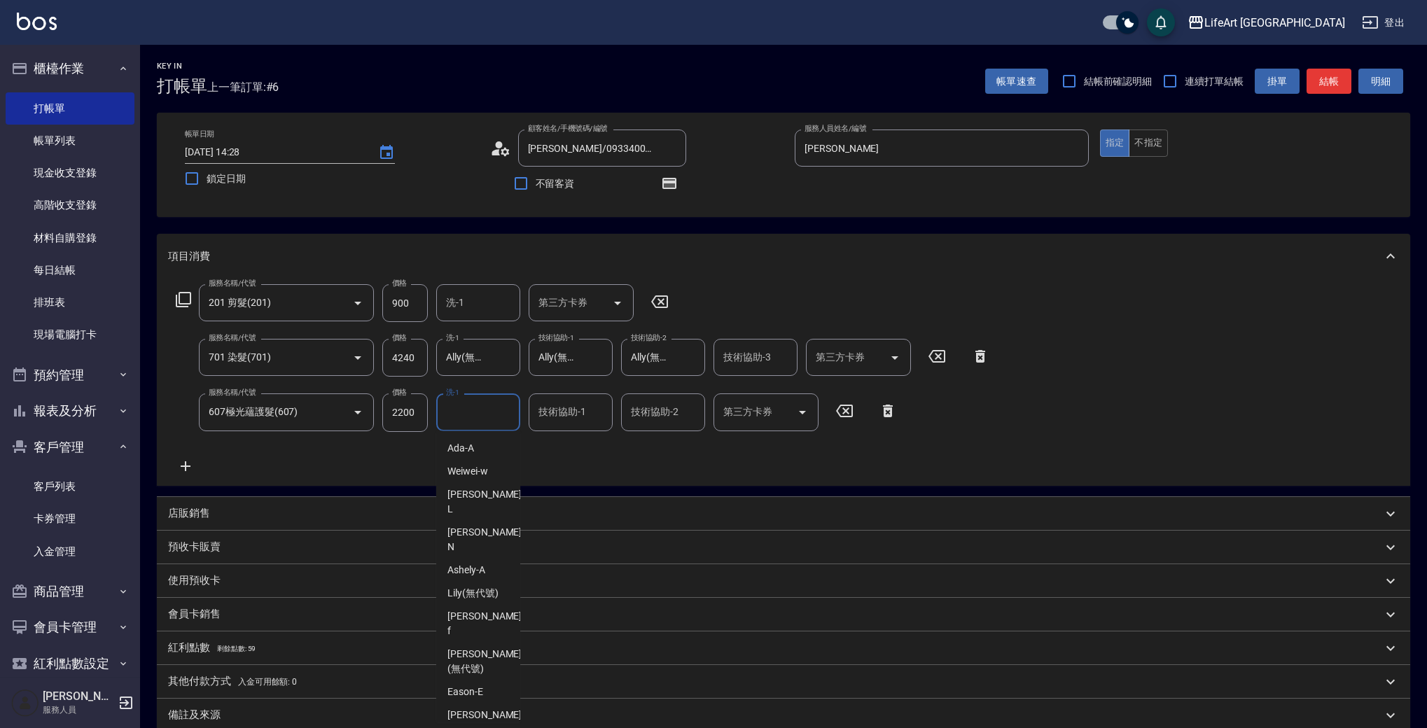
type input "Ally(無代號)"
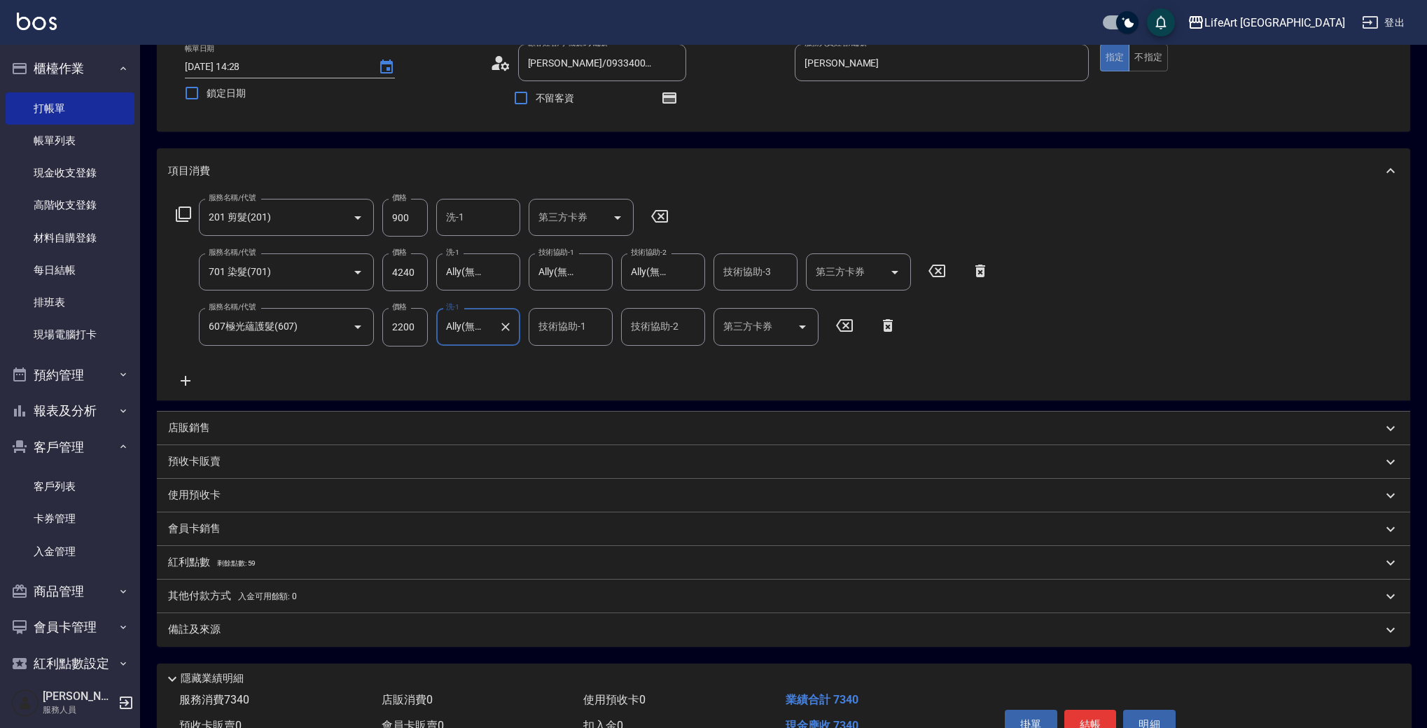
scroll to position [162, 0]
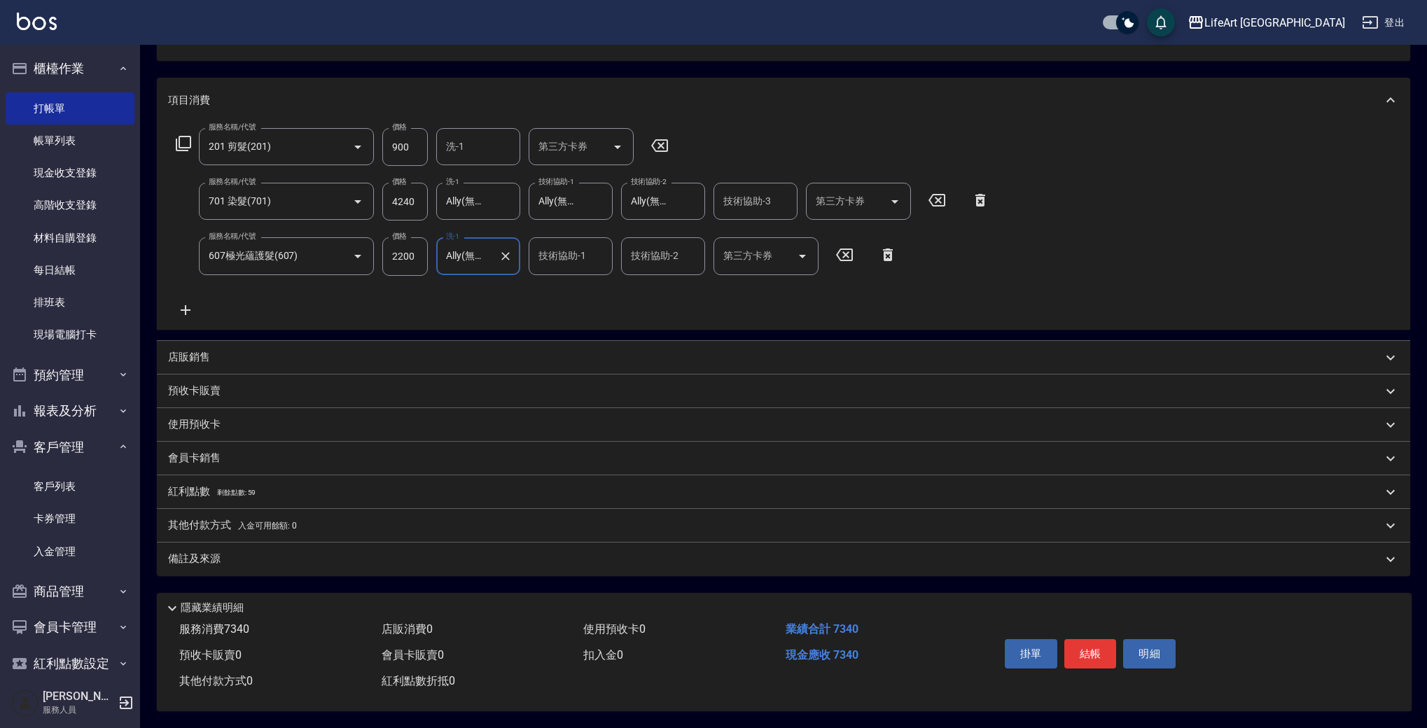
click at [231, 568] on div "備註及來源" at bounding box center [784, 560] width 1254 height 34
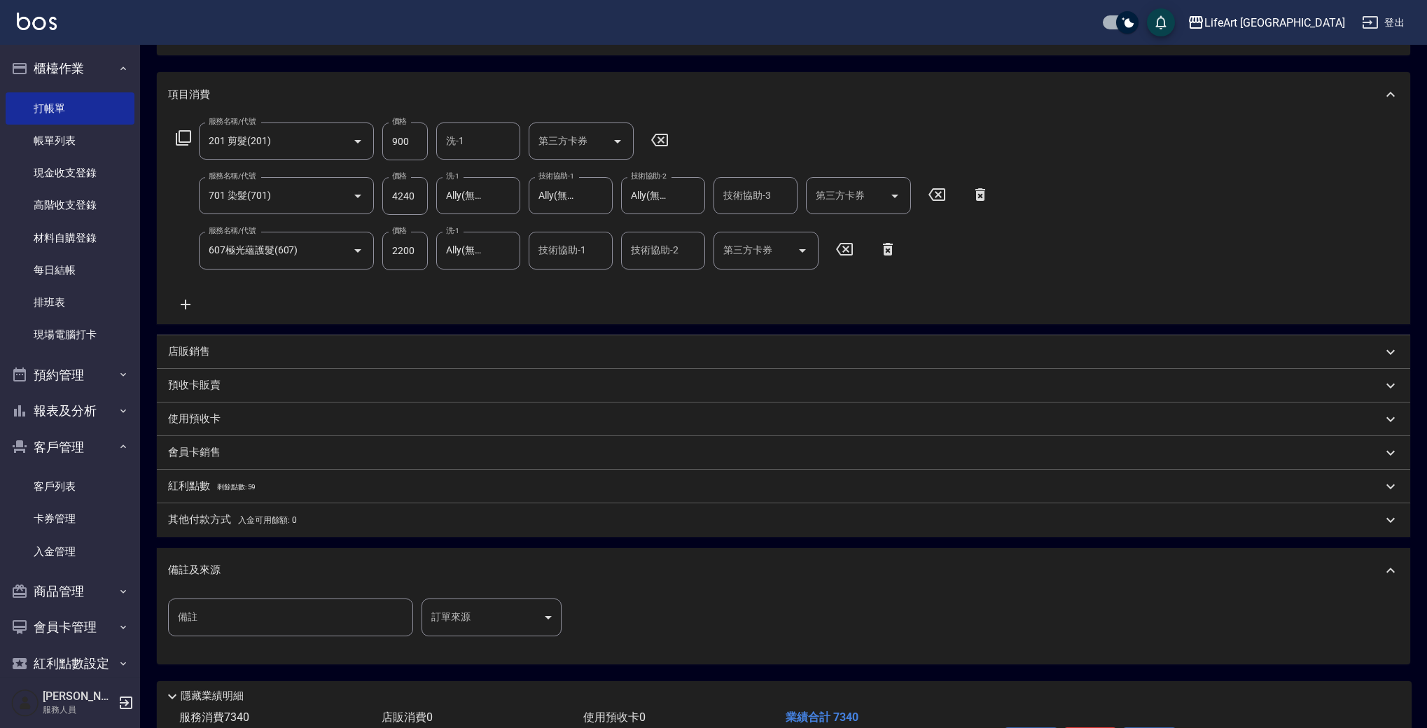
click at [235, 618] on input "備註" at bounding box center [290, 618] width 245 height 38
type input "染髮4500八折"
click at [476, 621] on body "LifeArt 蘆洲 登出 櫃檯作業 打帳單 帳單列表 現金收支登錄 高階收支登錄 材料自購登錄 每日結帳 排班表 現場電腦打卡 預約管理 預約管理 單日預約…" at bounding box center [713, 327] width 1427 height 978
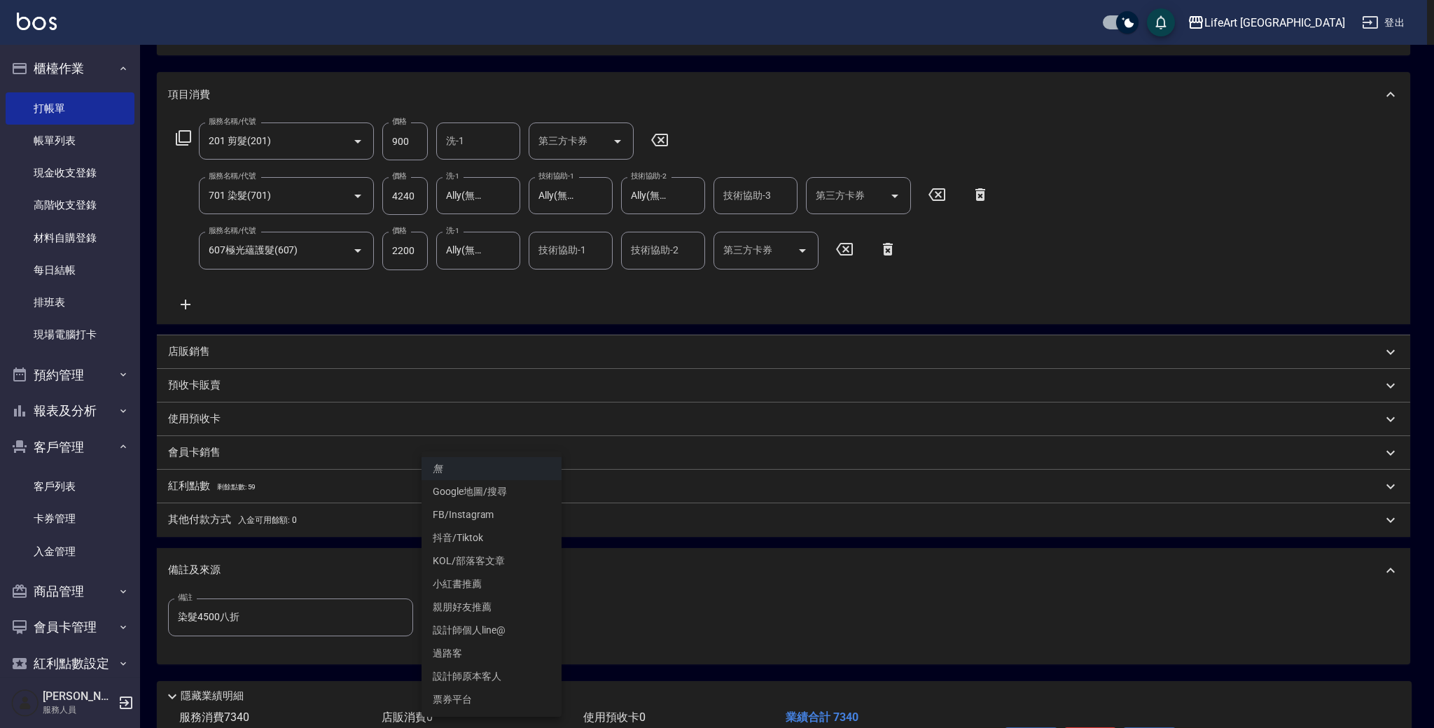
click at [497, 677] on li "設計師原本客人" at bounding box center [492, 676] width 140 height 23
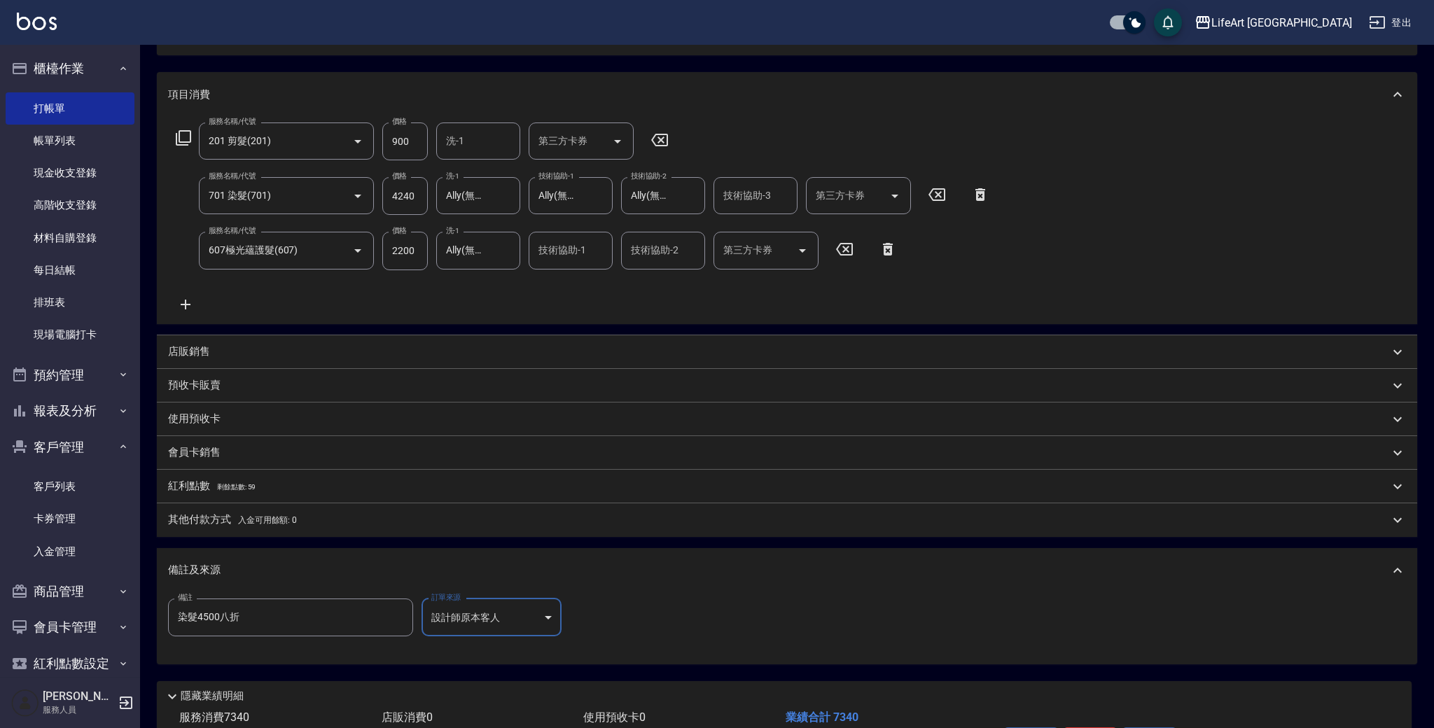
type input "設計師原本客人"
click at [215, 349] on div "店販銷售" at bounding box center [775, 352] width 1214 height 15
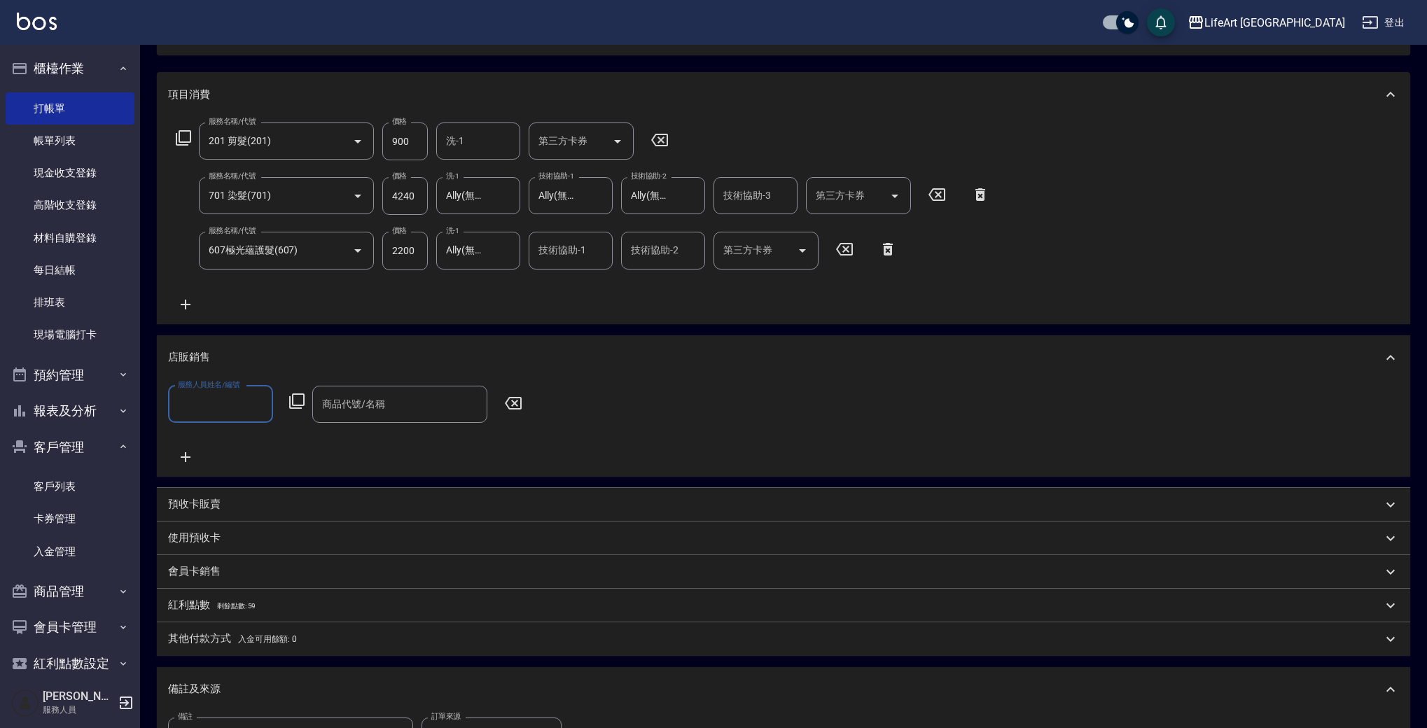
click at [212, 410] on input "服務人員姓名/編號" at bounding box center [220, 404] width 92 height 25
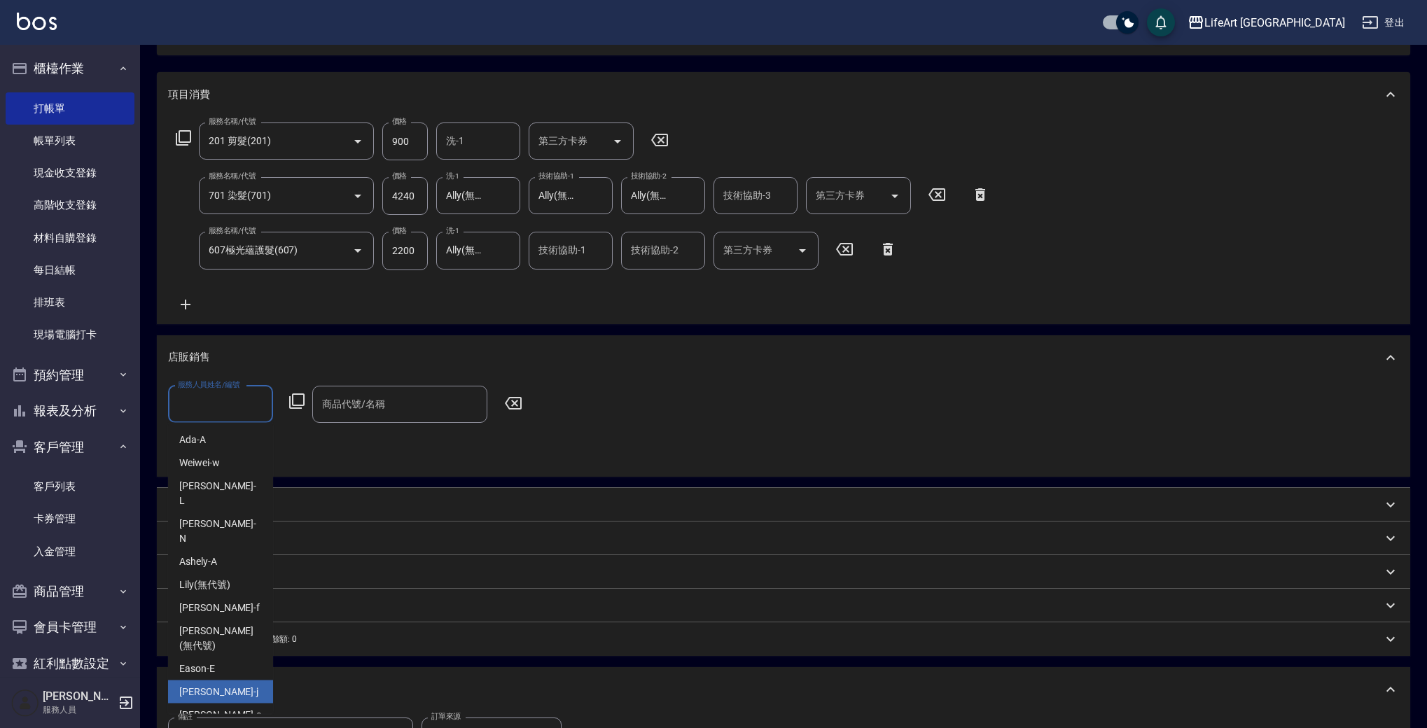
click at [209, 685] on span "[PERSON_NAME]" at bounding box center [218, 692] width 79 height 15
type input "[PERSON_NAME]"
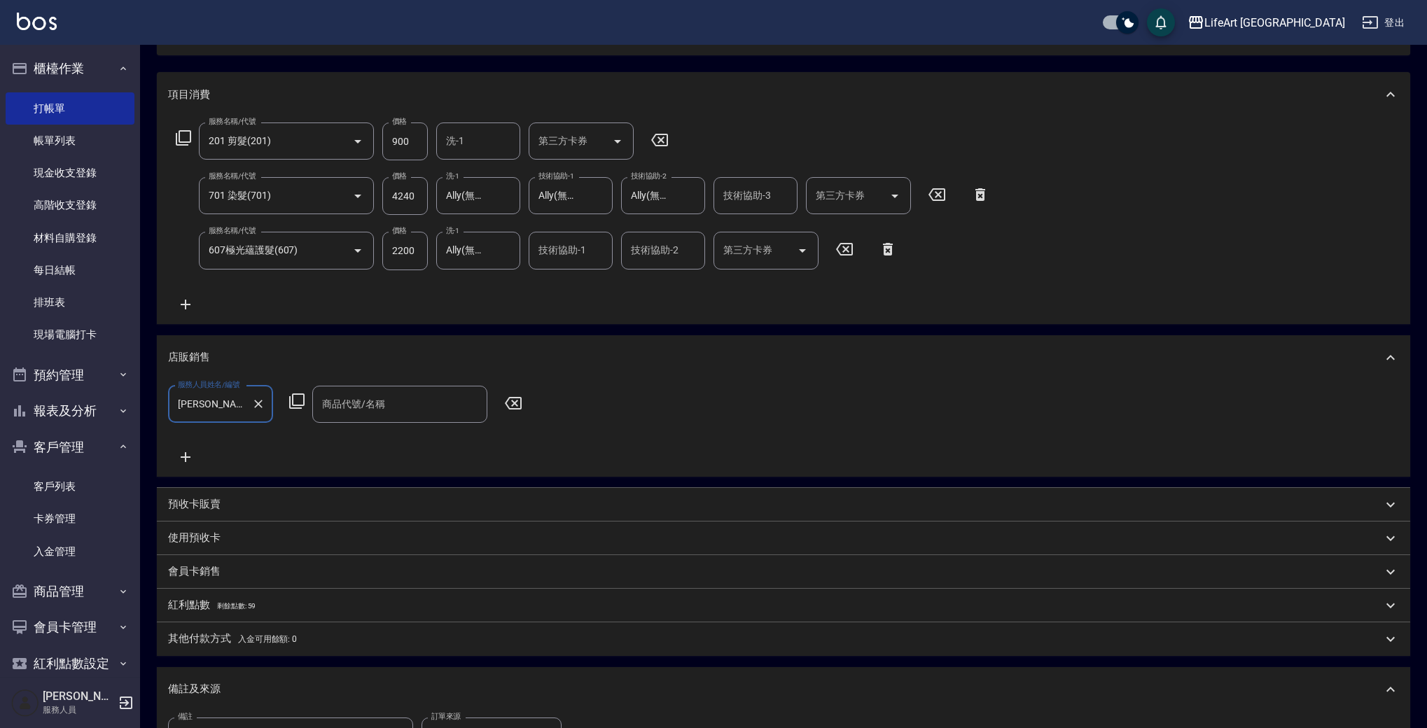
click at [181, 455] on icon at bounding box center [185, 457] width 35 height 17
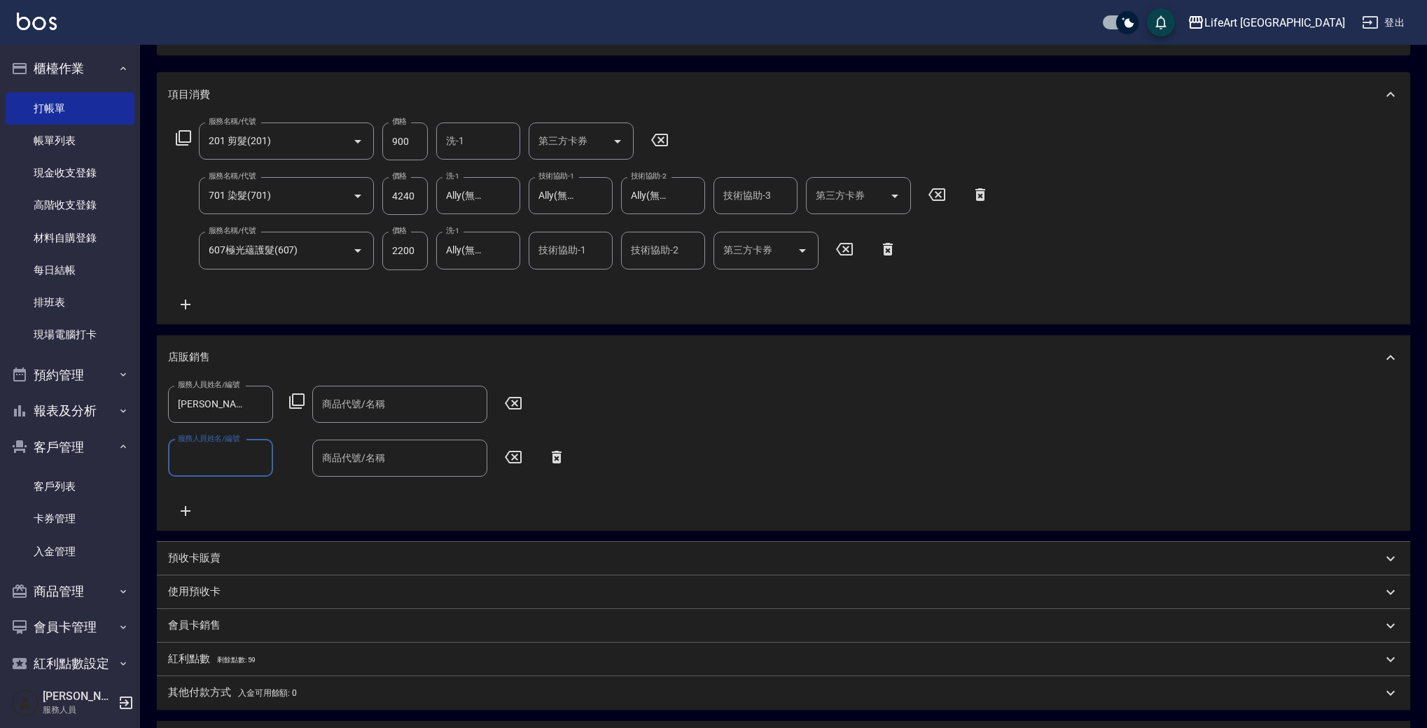
click at [203, 461] on input "服務人員姓名/編號" at bounding box center [220, 458] width 92 height 25
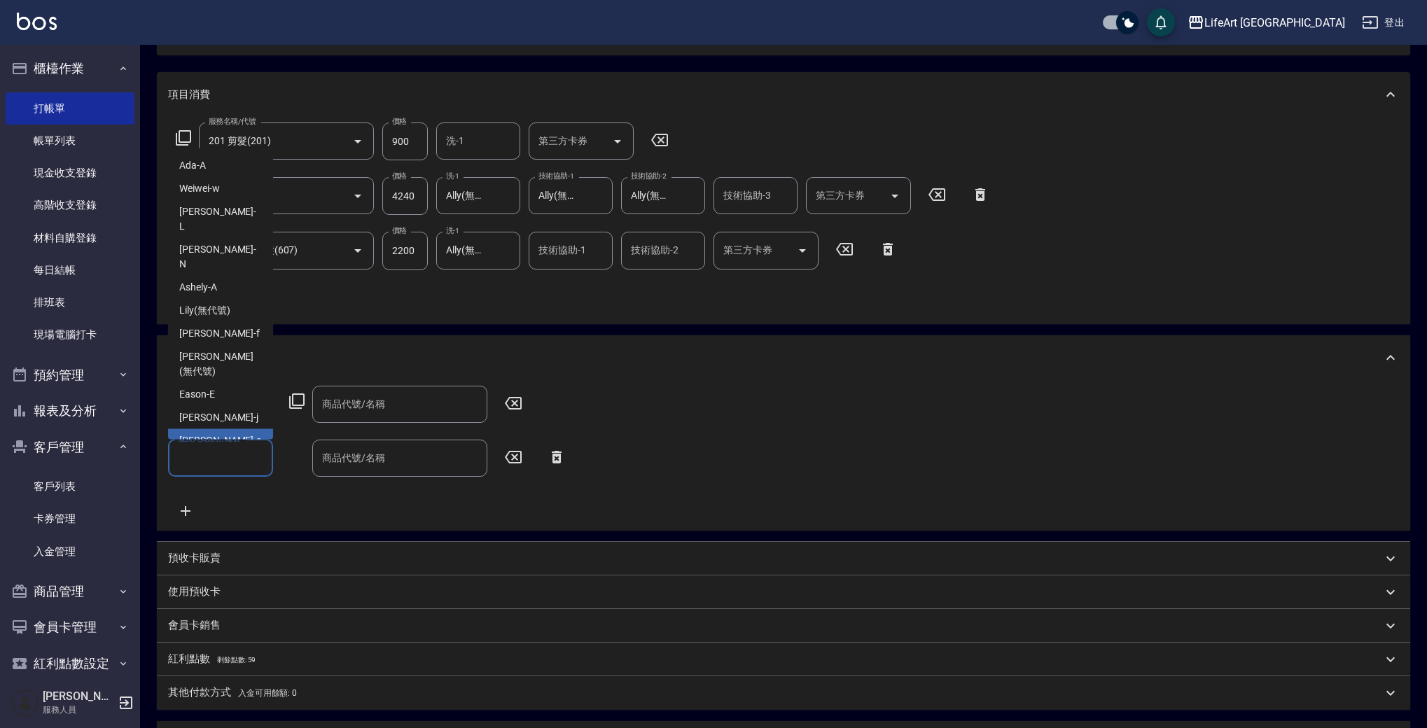
click at [403, 411] on input "商品代號/名稱" at bounding box center [400, 404] width 162 height 25
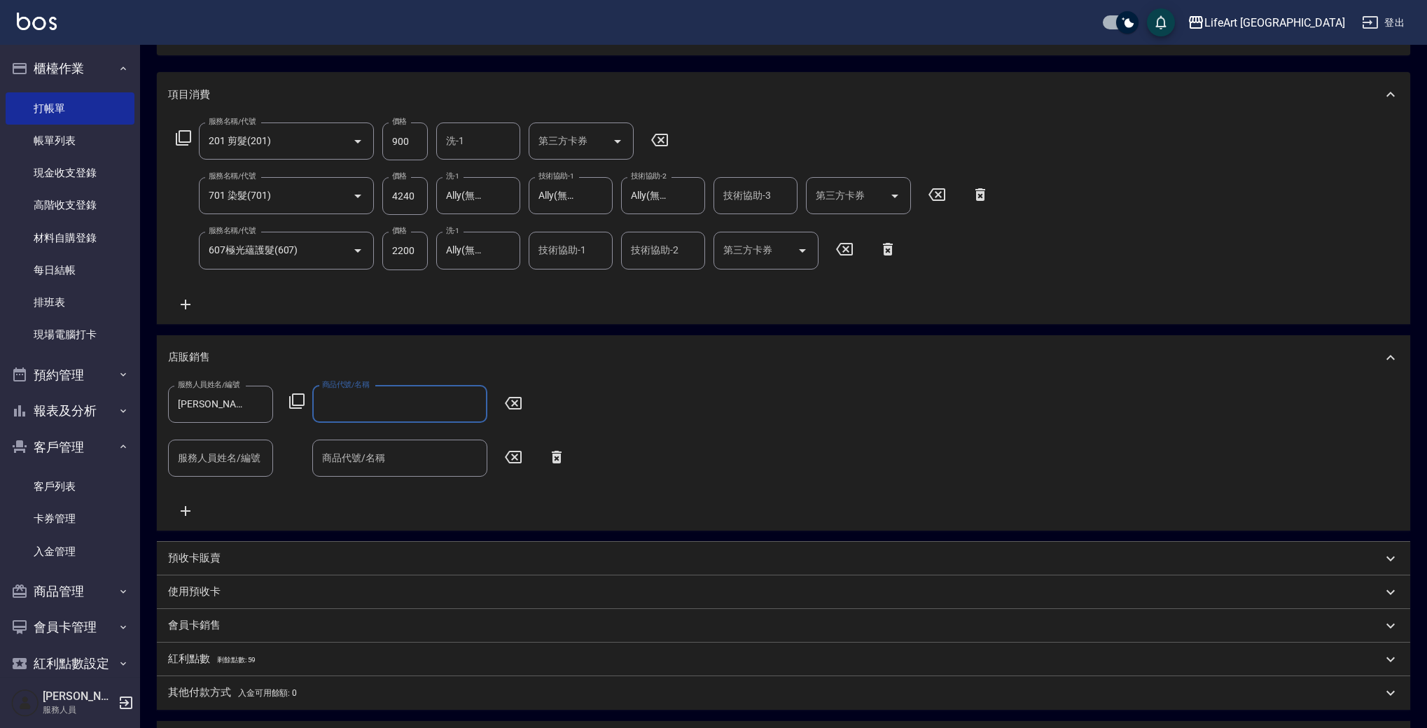
click at [404, 412] on input "商品代號/名稱" at bounding box center [400, 404] width 162 height 25
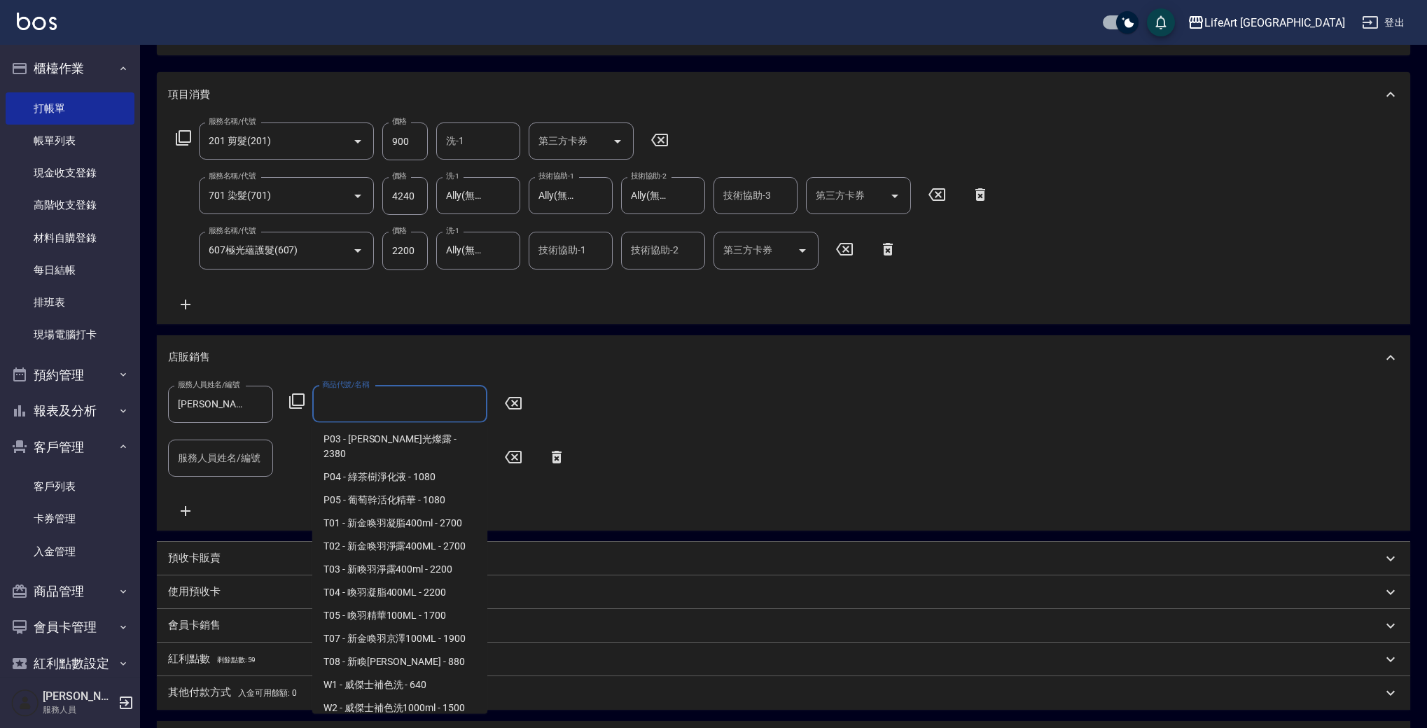
scroll to position [859, 0]
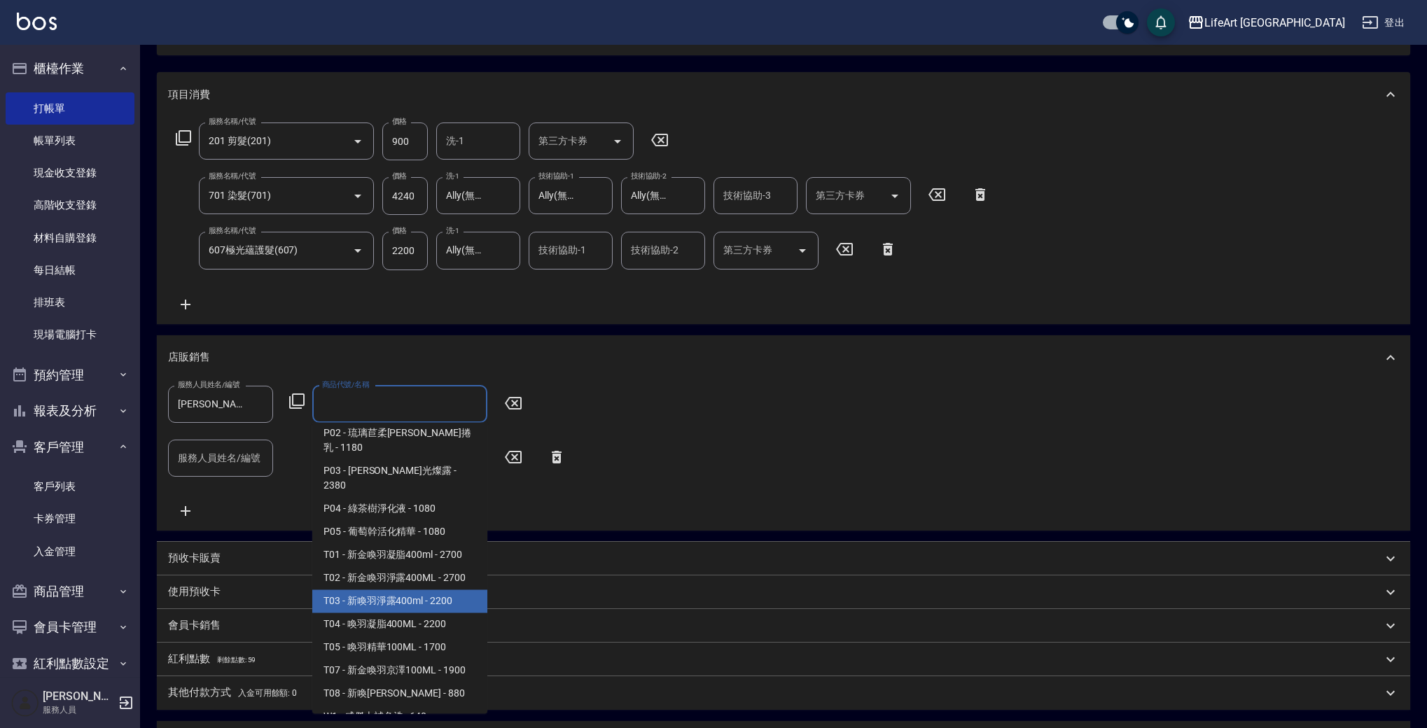
click at [407, 590] on span "T03 - 新喚羽淨露400ml - 2200" at bounding box center [399, 601] width 175 height 23
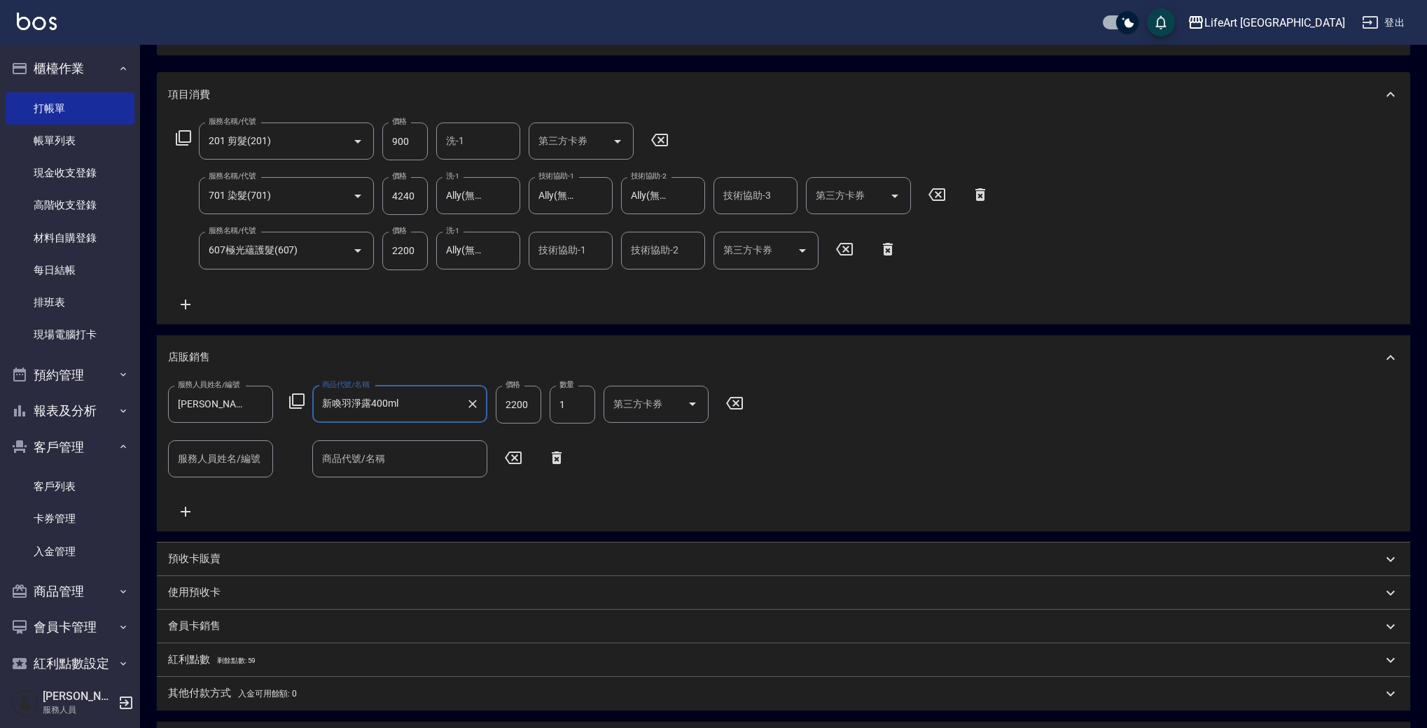
type input "新喚羽淨露400ml"
click at [244, 457] on div "服務人員姓名/編號 服務人員姓名/編號" at bounding box center [220, 459] width 105 height 37
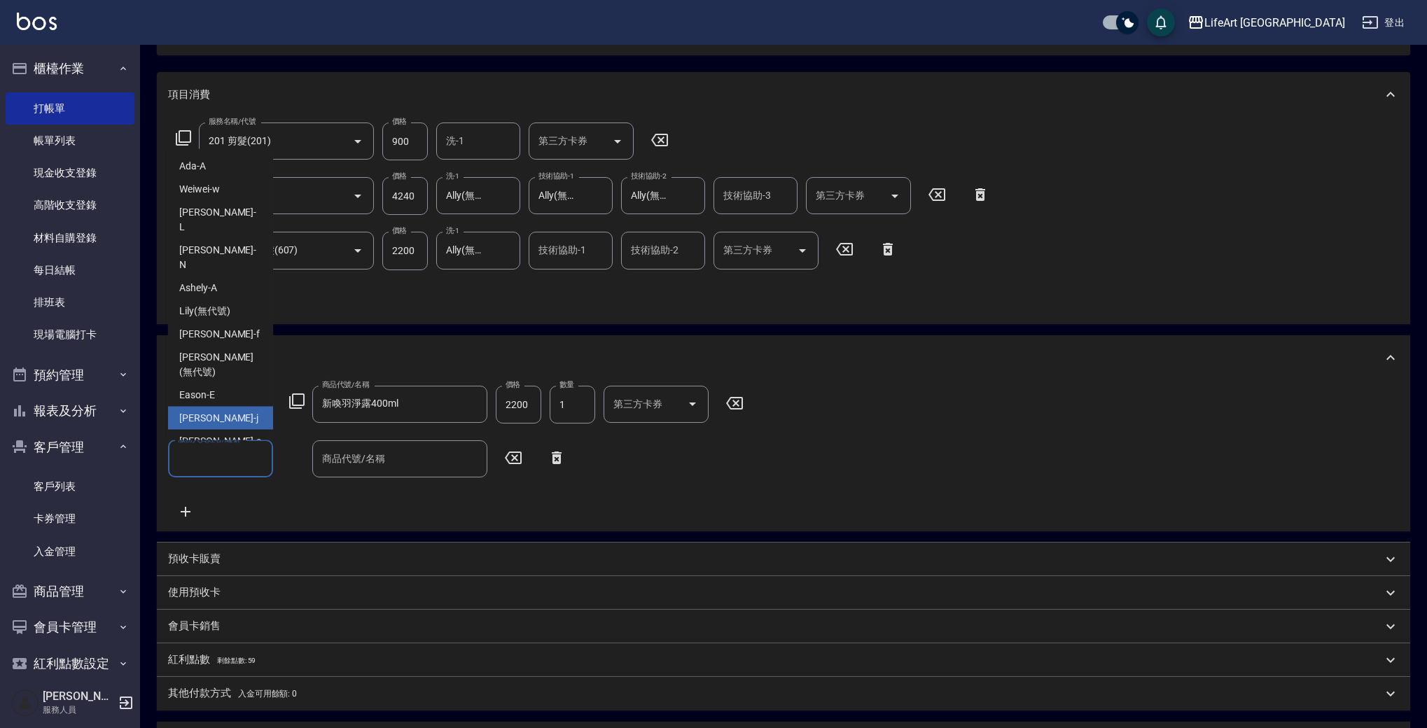
click at [225, 407] on div "[PERSON_NAME]" at bounding box center [220, 418] width 105 height 23
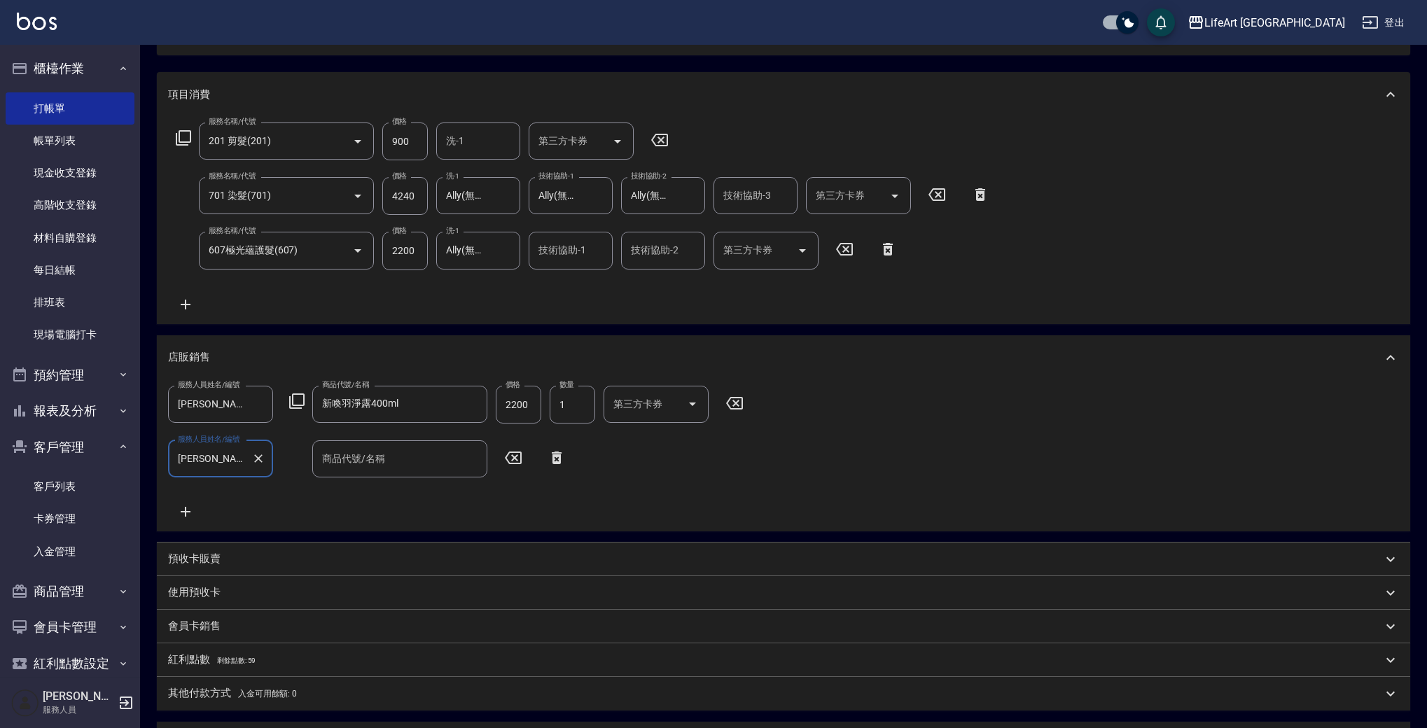
type input "[PERSON_NAME]"
click at [391, 459] on input "商品代號/名稱" at bounding box center [400, 459] width 162 height 25
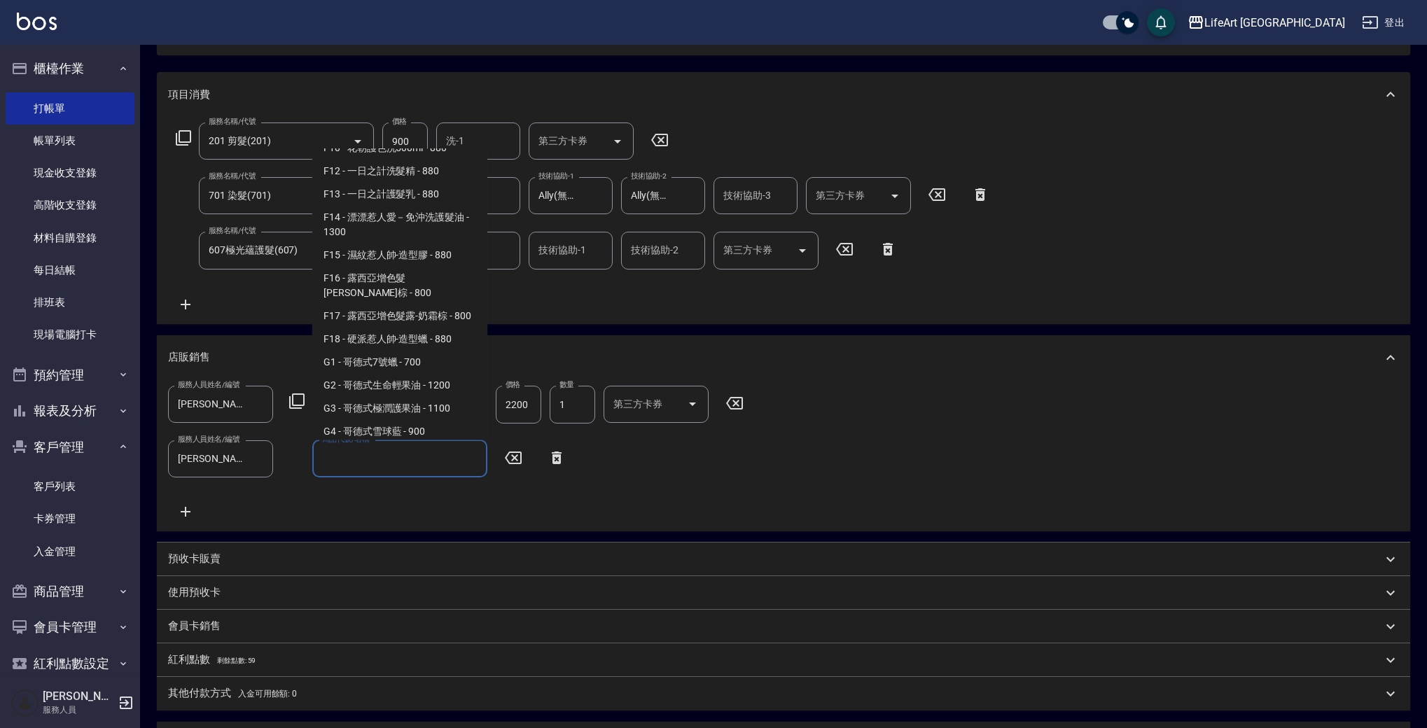
scroll to position [527, 0]
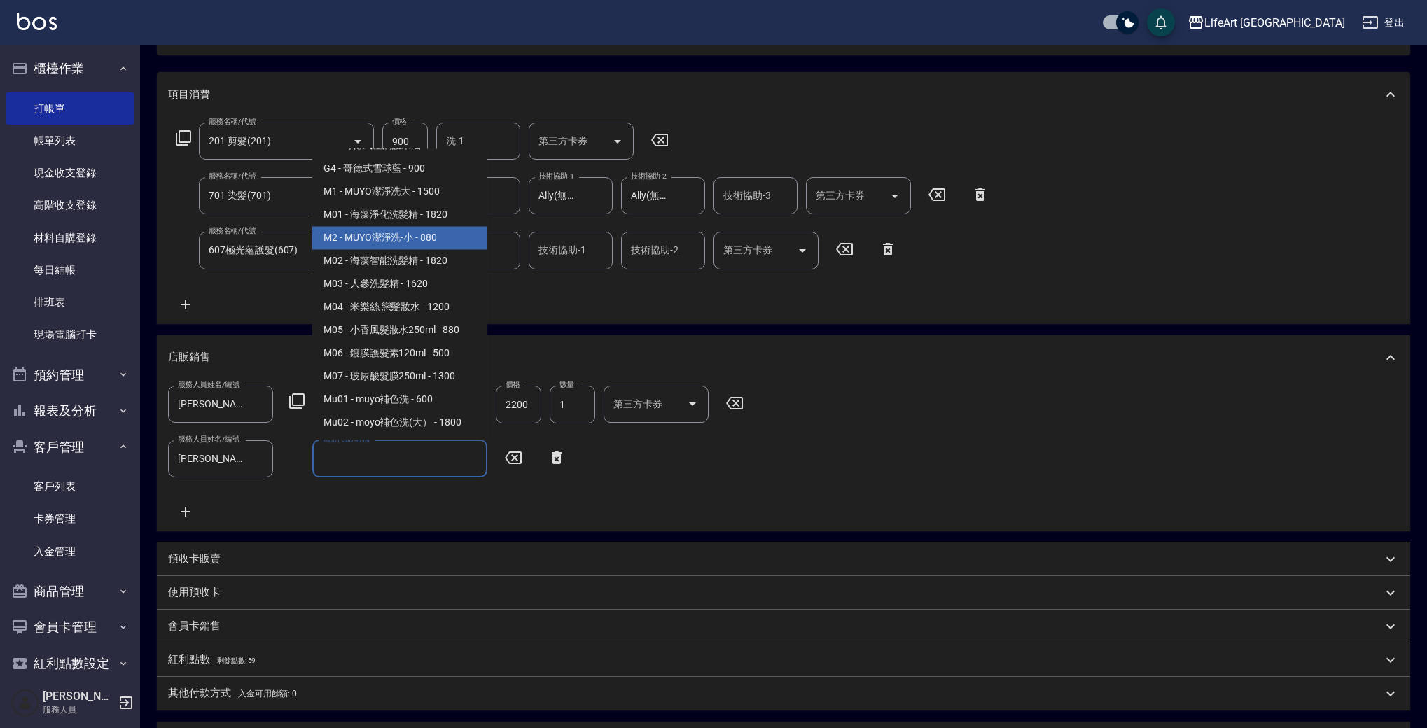
drag, startPoint x: 478, startPoint y: 258, endPoint x: 478, endPoint y: 241, distance: 17.5
click at [478, 241] on ul "006 - 會員生日禮 - 0 601 - 蘊洛-母親節禮盒 - 1500 F1 - fiole艾淂洗髮精 輕潤 - 1150 F2 - Fiole日光夢境 …" at bounding box center [399, 294] width 175 height 291
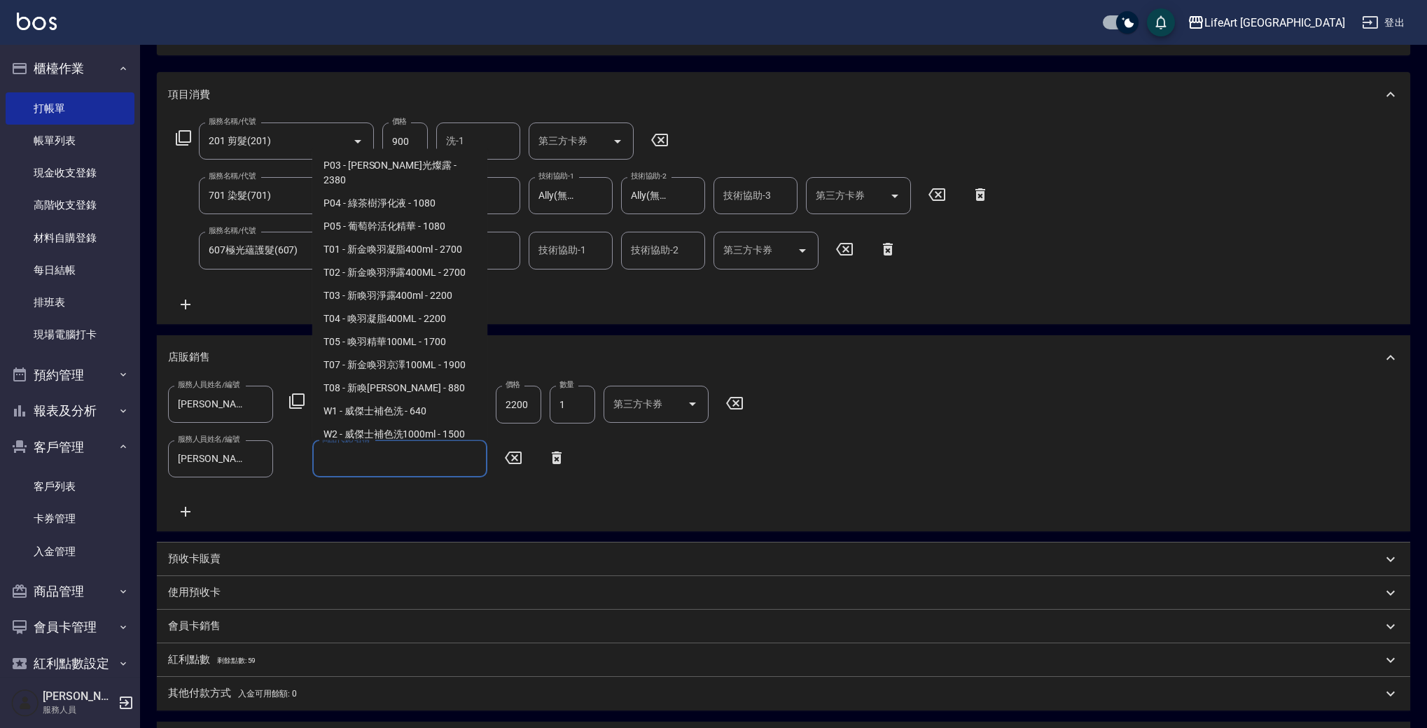
scroll to position [907, 0]
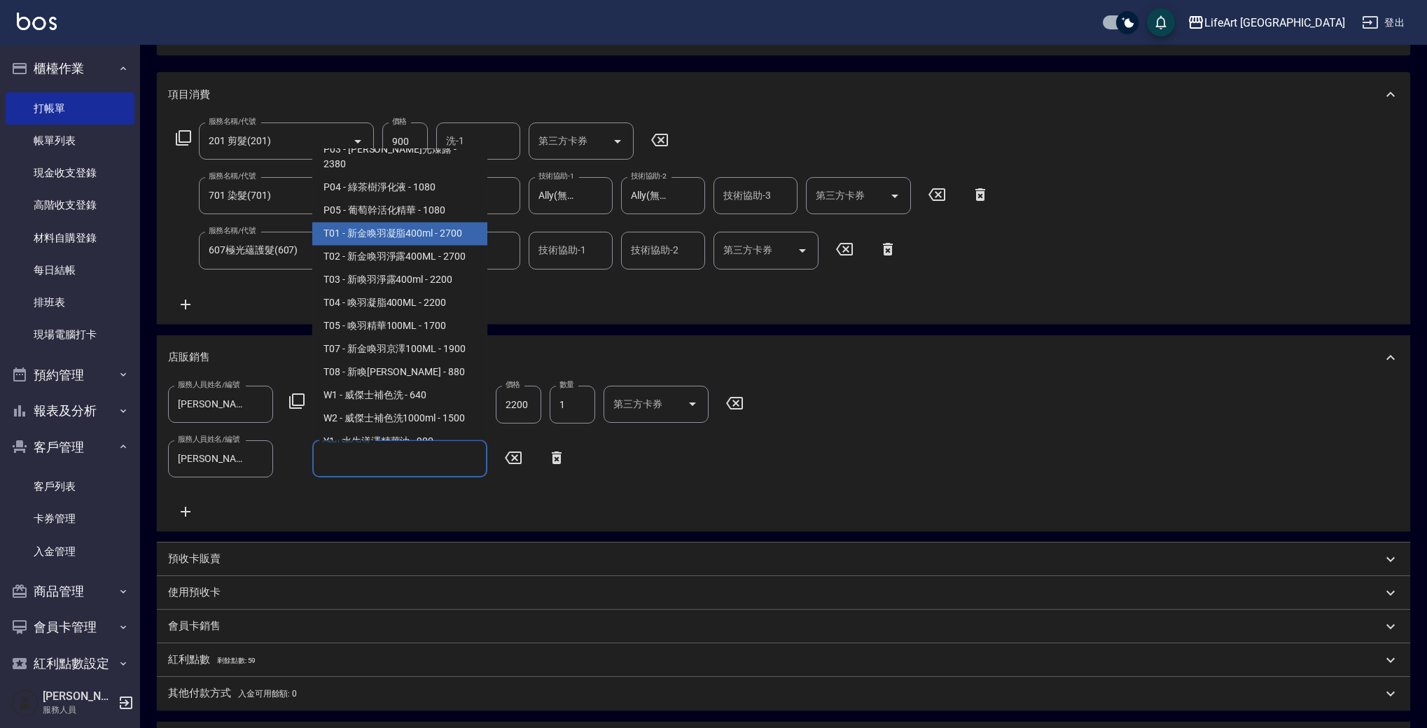
click at [422, 223] on span "T01 - 新金喚羽凝脂400ml - 2700" at bounding box center [399, 234] width 175 height 23
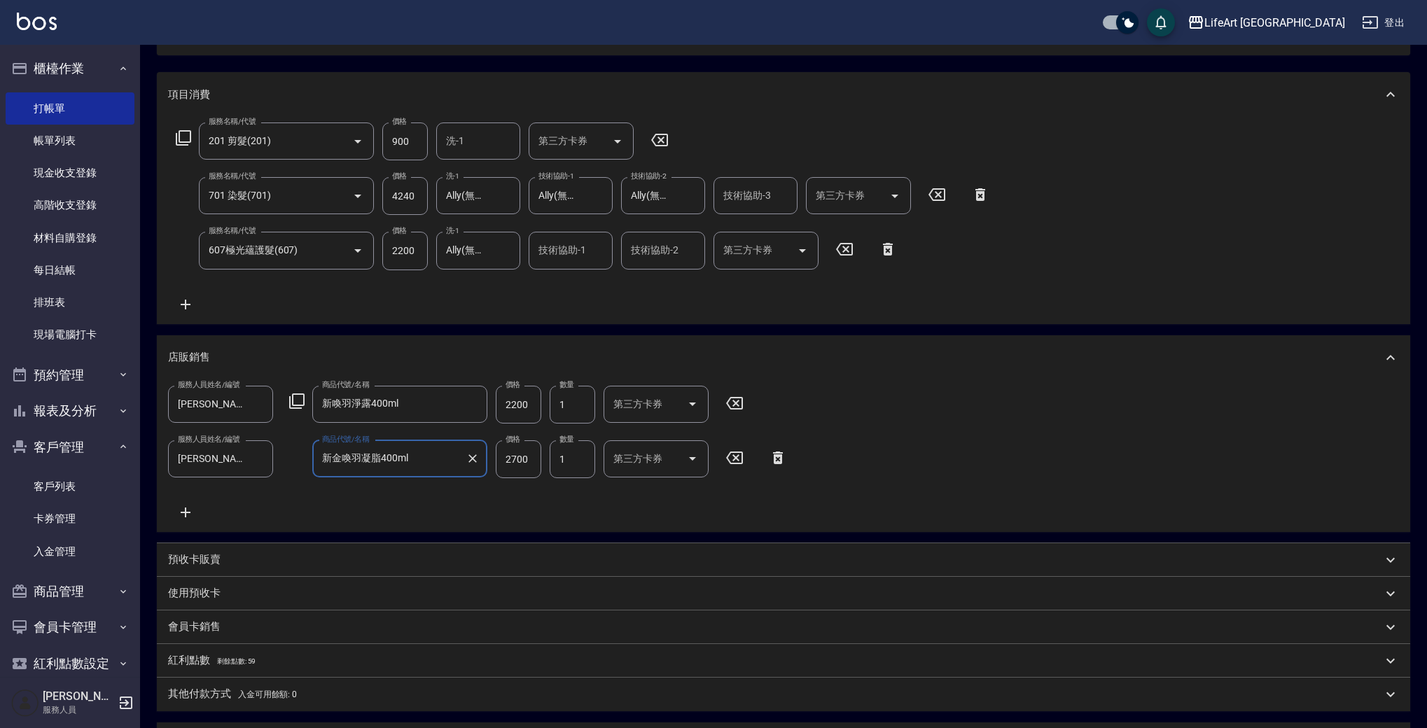
type input "新金喚羽凝脂400ml"
drag, startPoint x: 536, startPoint y: 406, endPoint x: 466, endPoint y: 401, distance: 70.2
click at [466, 401] on div "服務人員姓名/編號 [PERSON_NAME] 服務人員姓名/編號 商品代號/名稱 新喚羽淨露400ml 商品代號/名稱 價格 2200 價格 數量 1 數量…" at bounding box center [460, 405] width 584 height 38
type input "1980"
drag, startPoint x: 527, startPoint y: 461, endPoint x: 492, endPoint y: 463, distance: 35.8
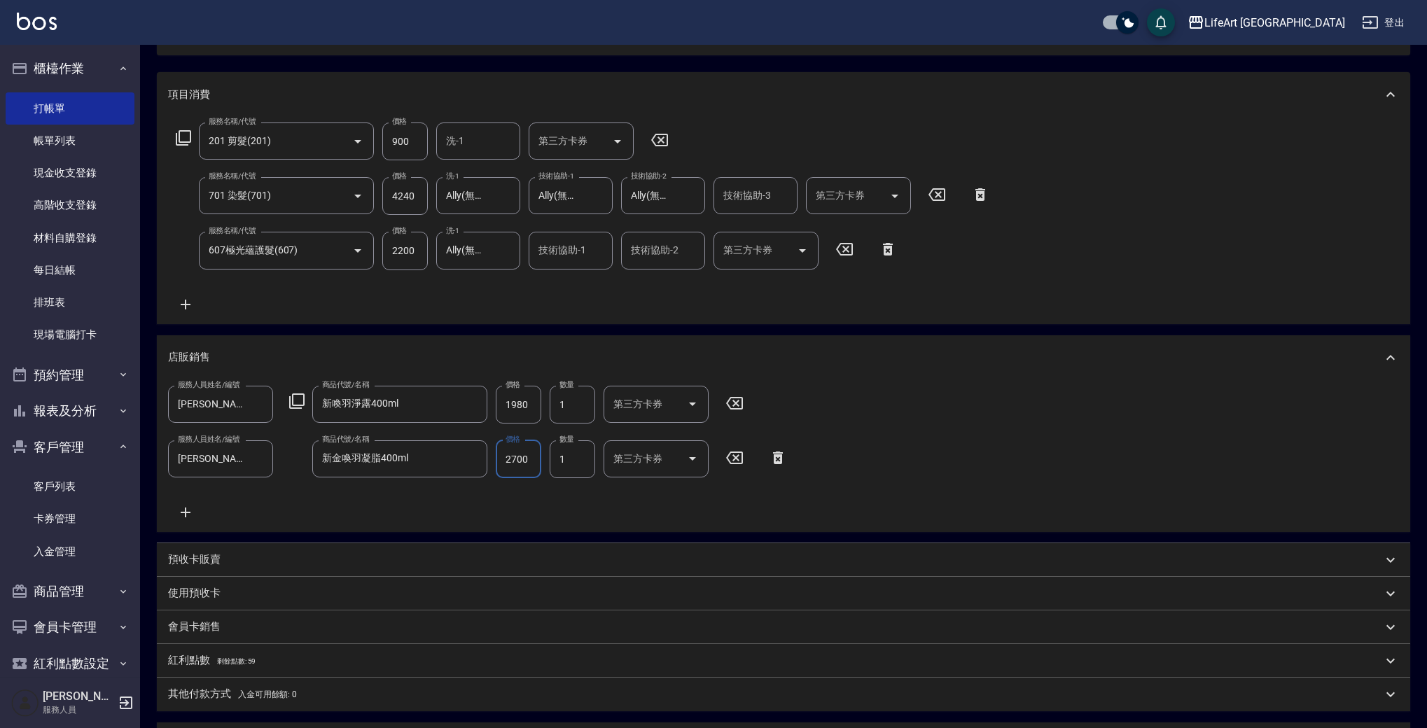
click at [492, 463] on div "服務人員姓名/編號 [PERSON_NAME] 服務人員姓名/編號 商品代號/名稱 新金喚羽凝脂400ml 商品代號/名稱 價格 2700 價格 數量 1 數…" at bounding box center [482, 460] width 628 height 38
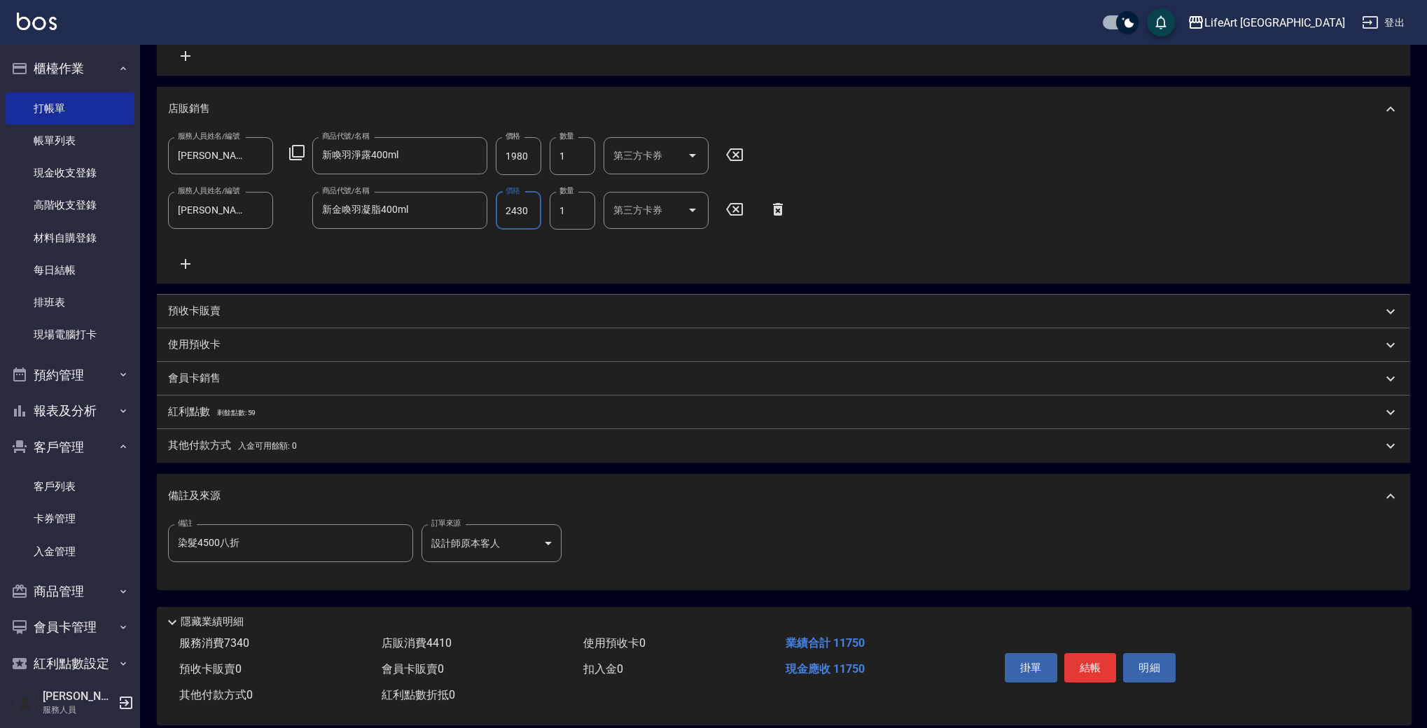
scroll to position [431, 0]
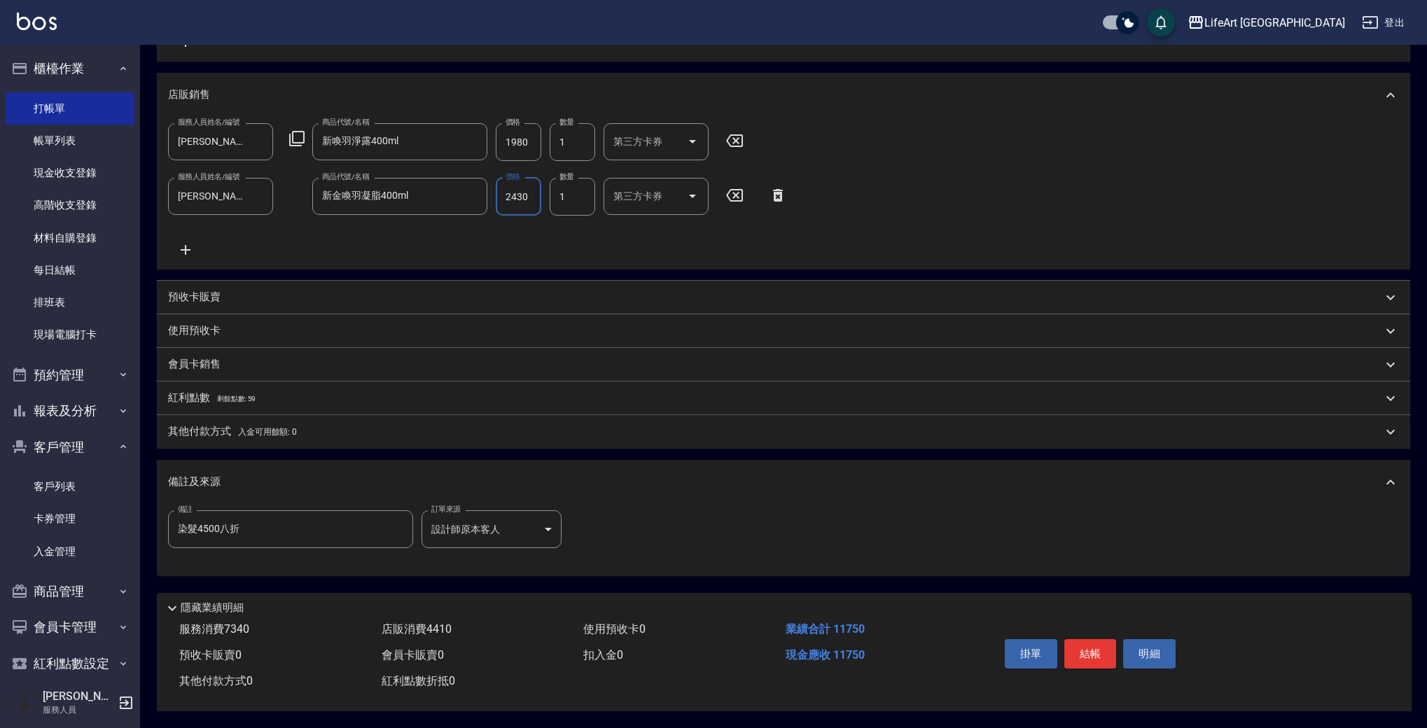
type input "2430"
click at [210, 394] on p "紅利點數 剩餘點數: 59" at bounding box center [212, 398] width 88 height 15
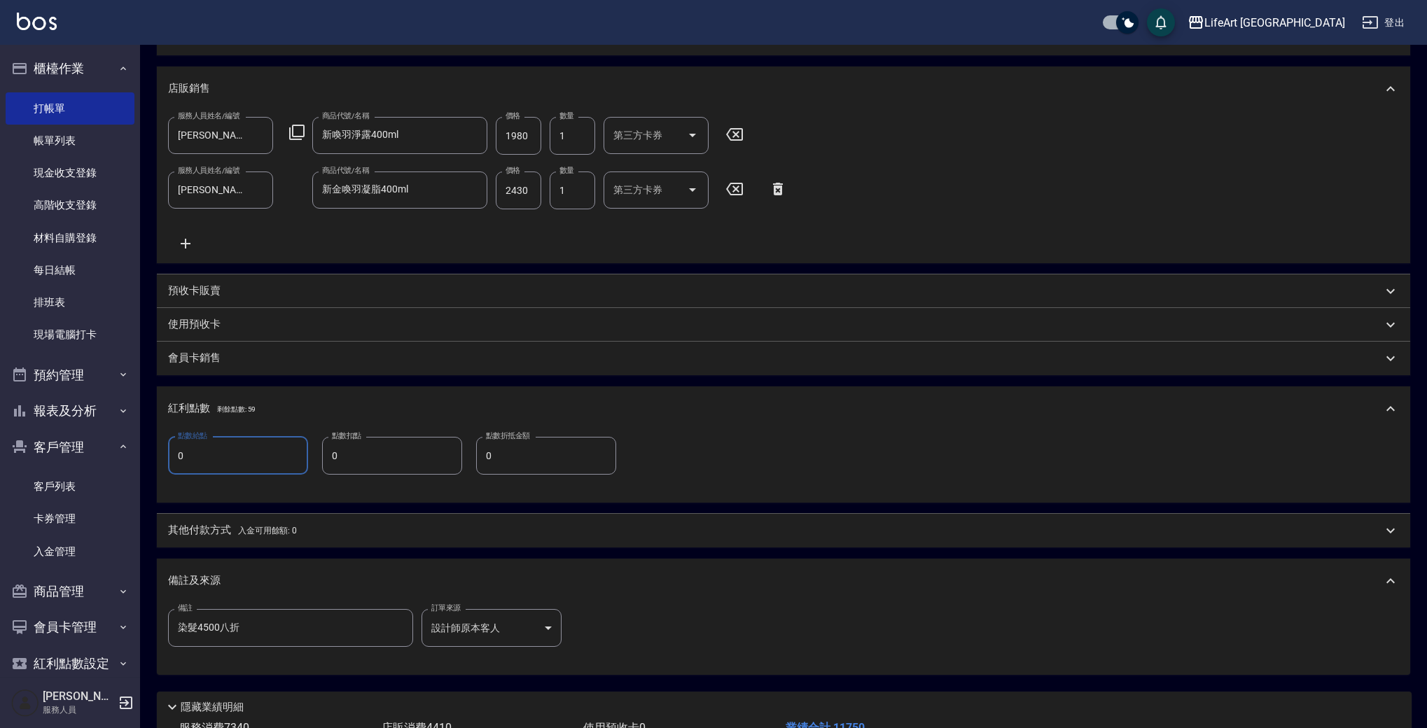
drag, startPoint x: 200, startPoint y: 450, endPoint x: 144, endPoint y: 450, distance: 56.7
click at [144, 450] on div "Key In 打帳單 上一筆訂單:#6 帳單速查 結帳前確認明細 連續打單結帳 掛單 結帳 明細 帳單日期 [DATE] 14:28 鎖定日期 顧客姓名/手機…" at bounding box center [783, 220] width 1287 height 1213
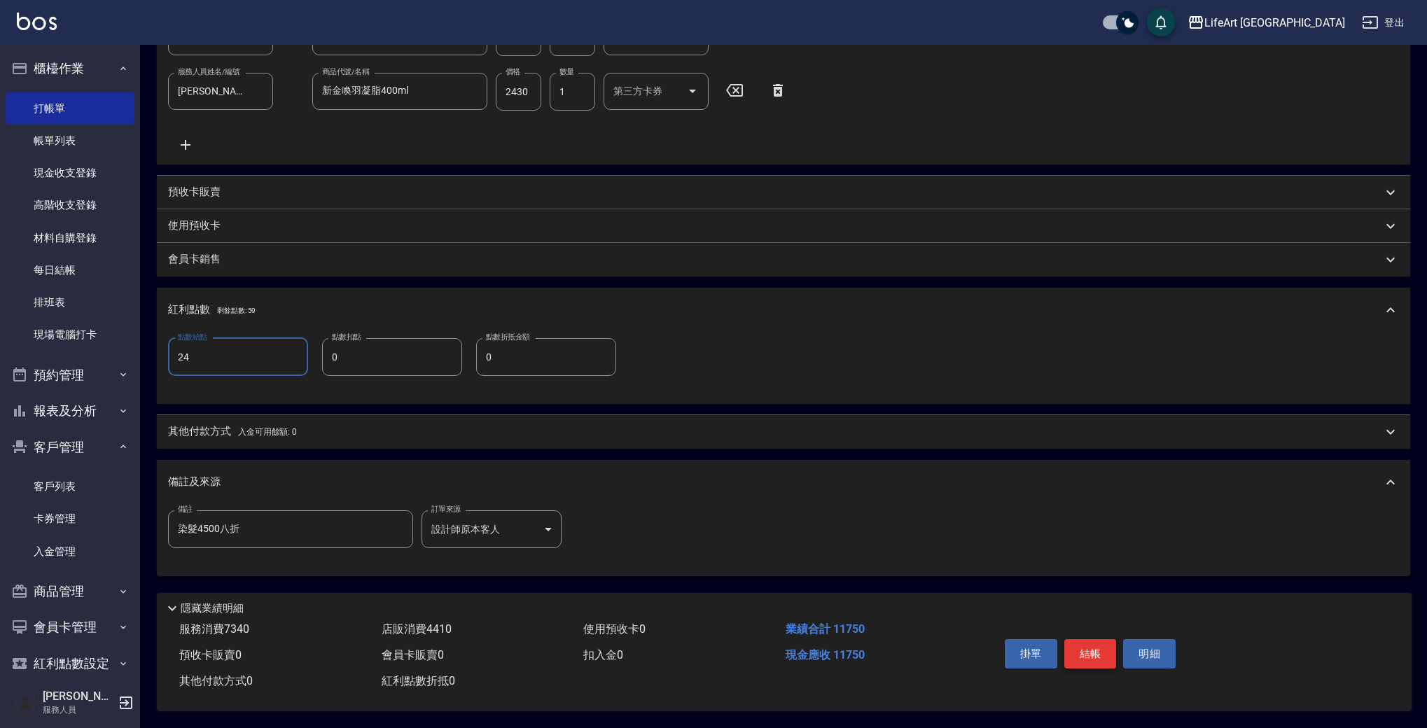
type input "24"
click at [1083, 643] on button "結帳" at bounding box center [1091, 653] width 53 height 29
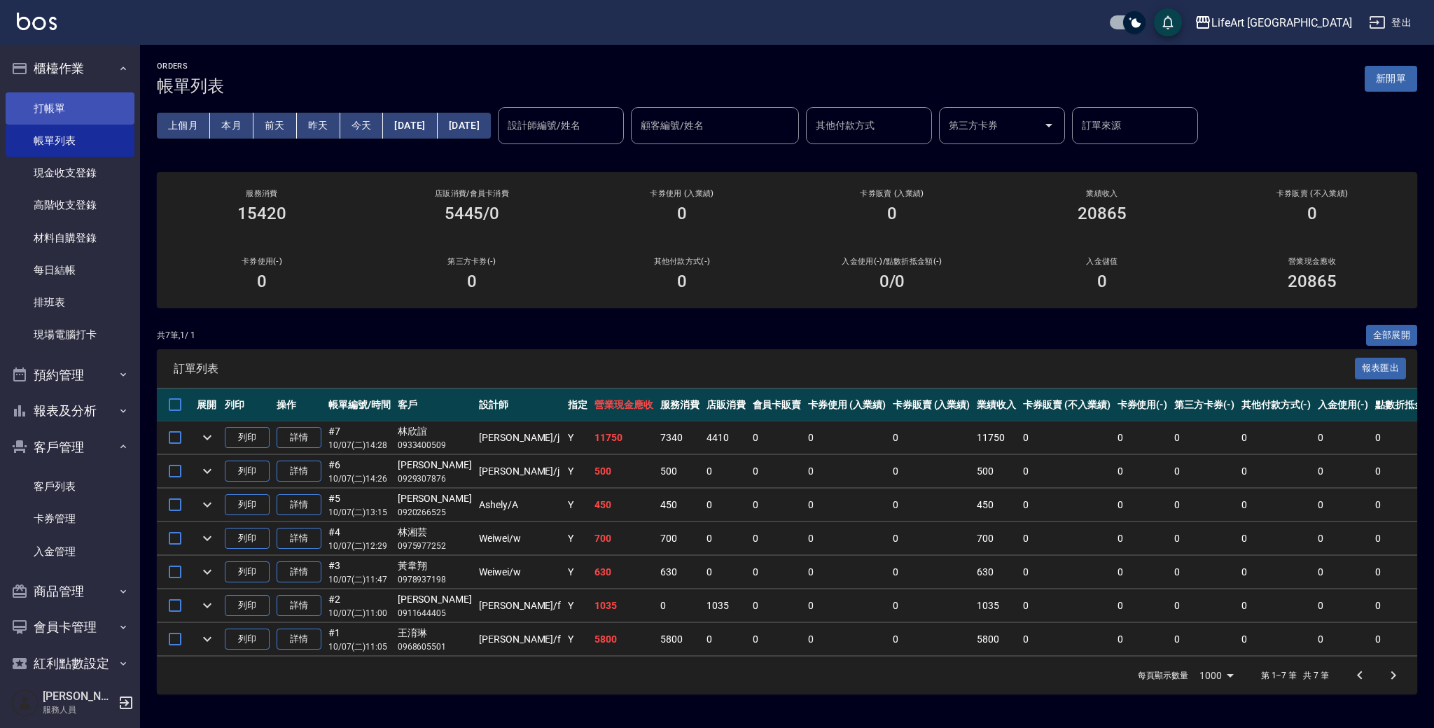
click at [64, 113] on link "打帳單" at bounding box center [70, 108] width 129 height 32
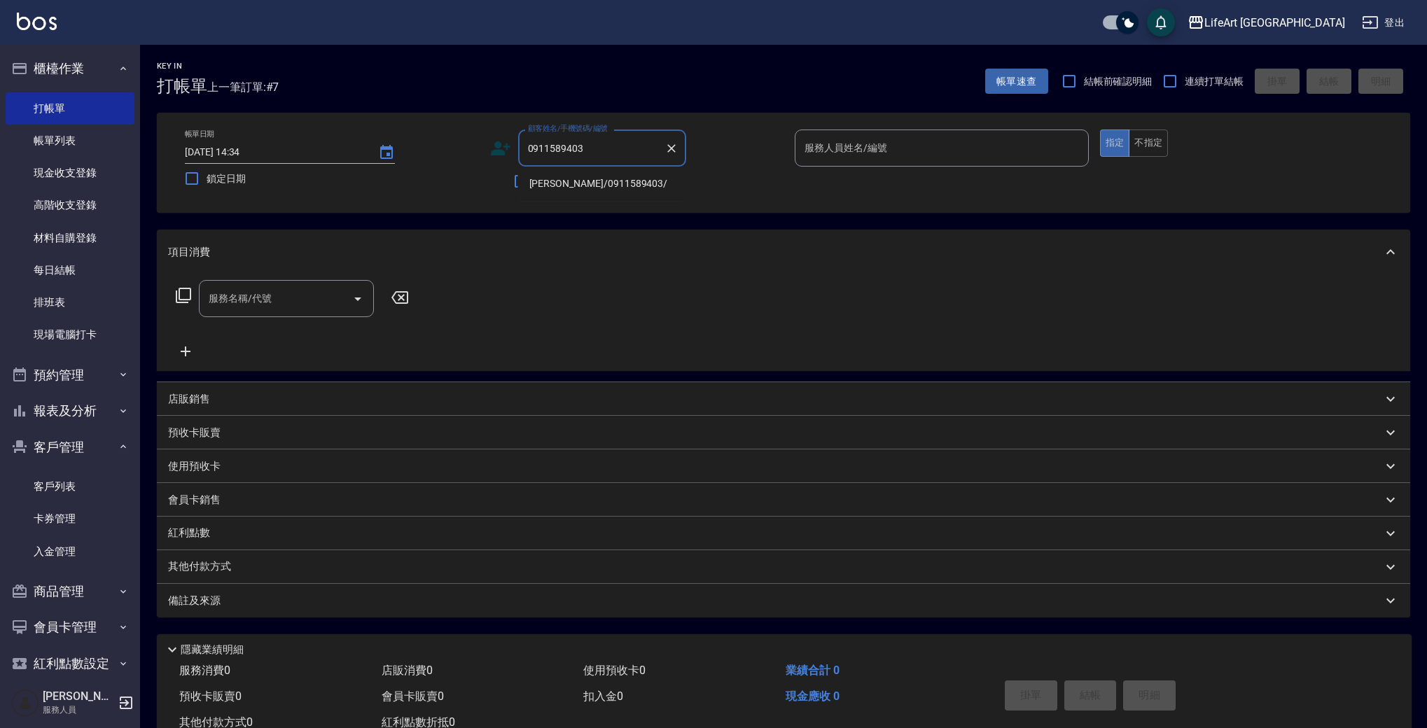
click at [575, 187] on li "[PERSON_NAME]/0911589403/" at bounding box center [602, 183] width 168 height 23
type input "[PERSON_NAME]/0911589403/"
type input "Ashely-A"
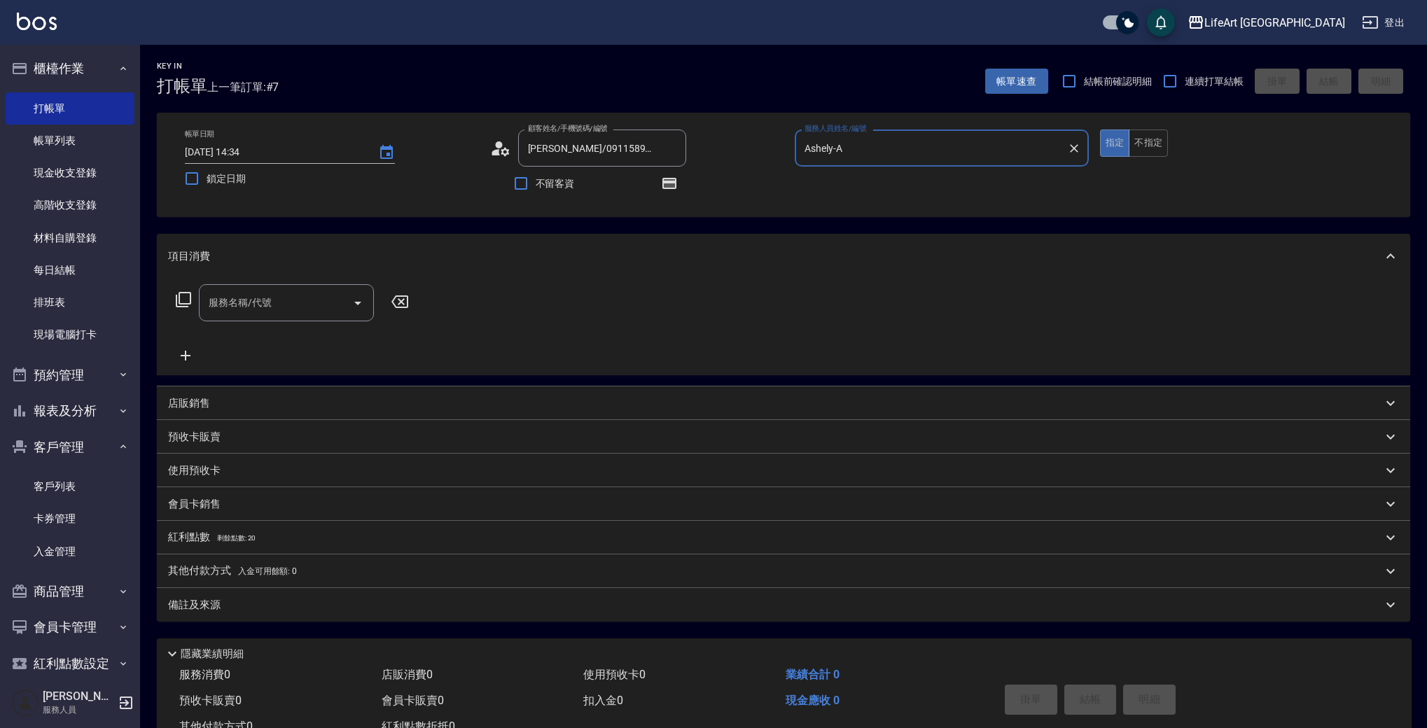
click at [505, 152] on icon at bounding box center [500, 148] width 21 height 21
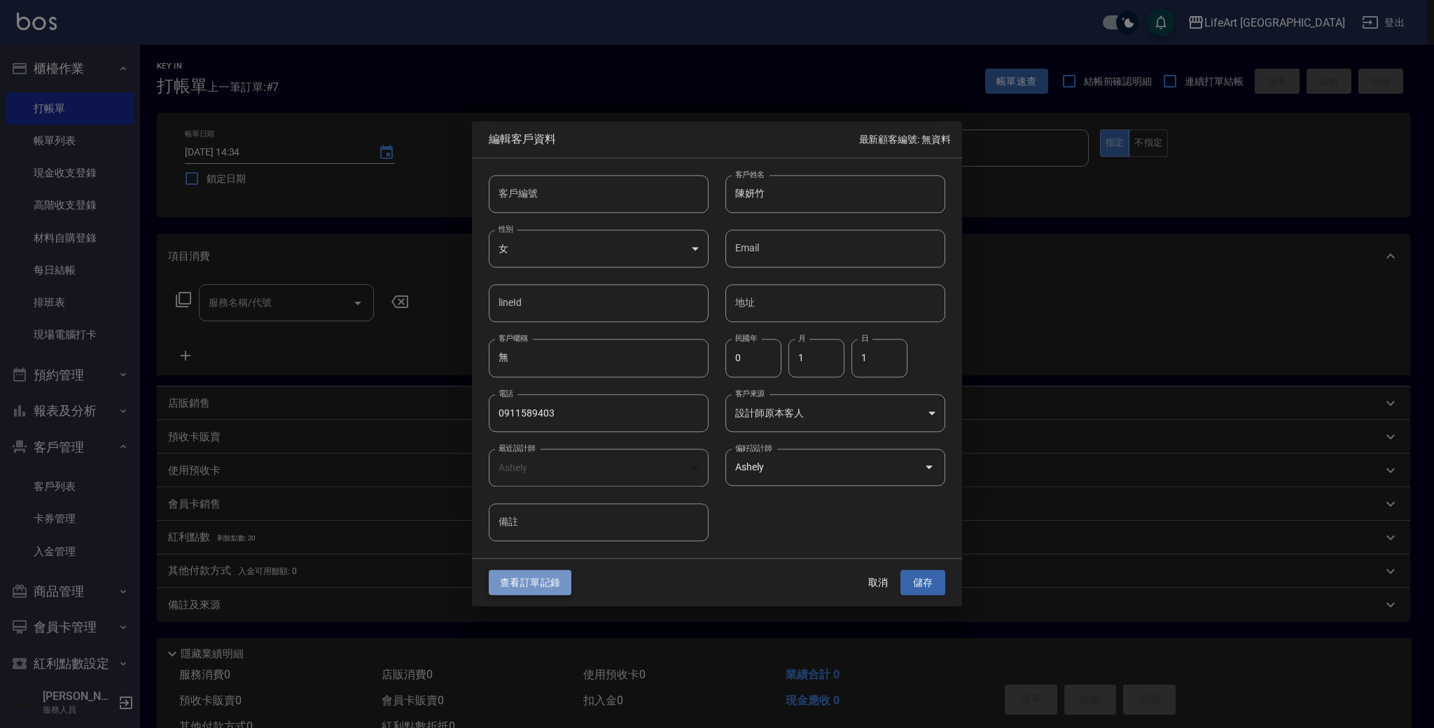
click at [512, 586] on button "查看訂單記錄" at bounding box center [530, 583] width 83 height 26
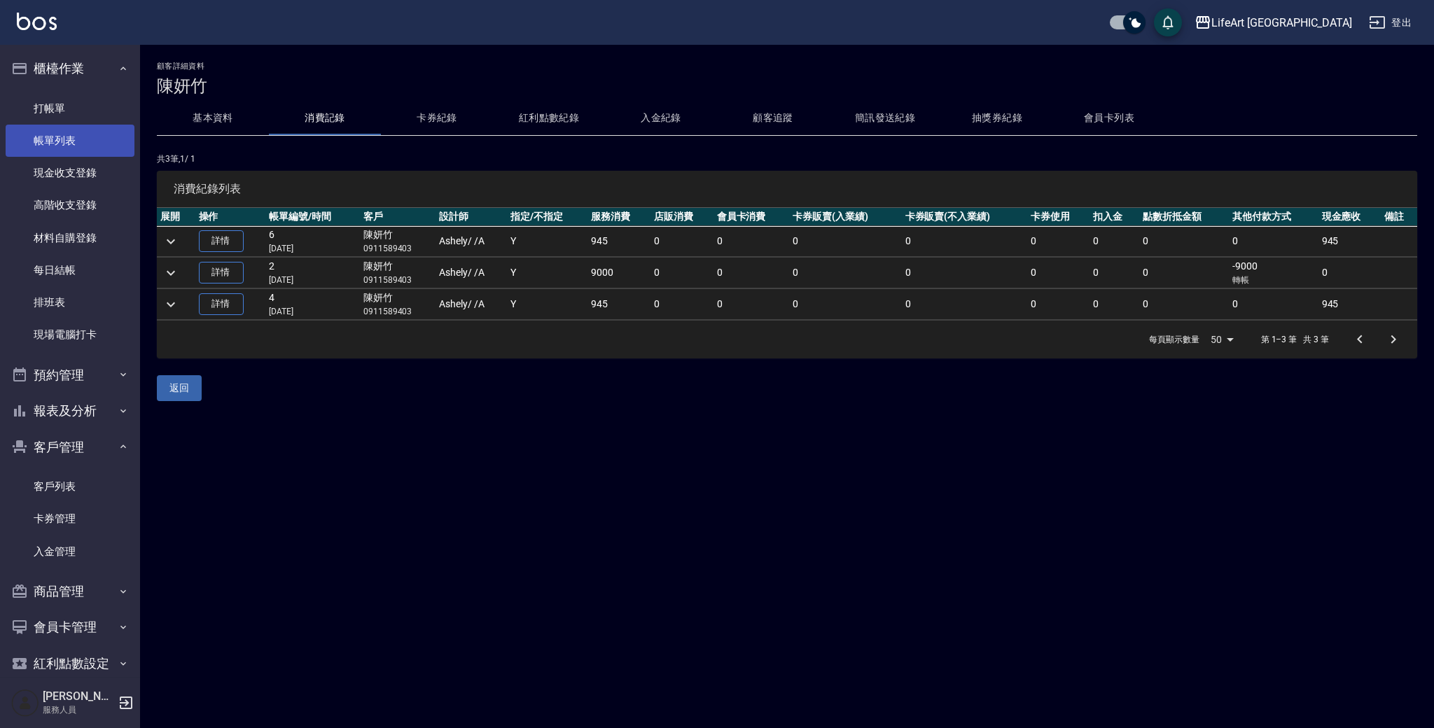
click at [81, 140] on link "帳單列表" at bounding box center [70, 141] width 129 height 32
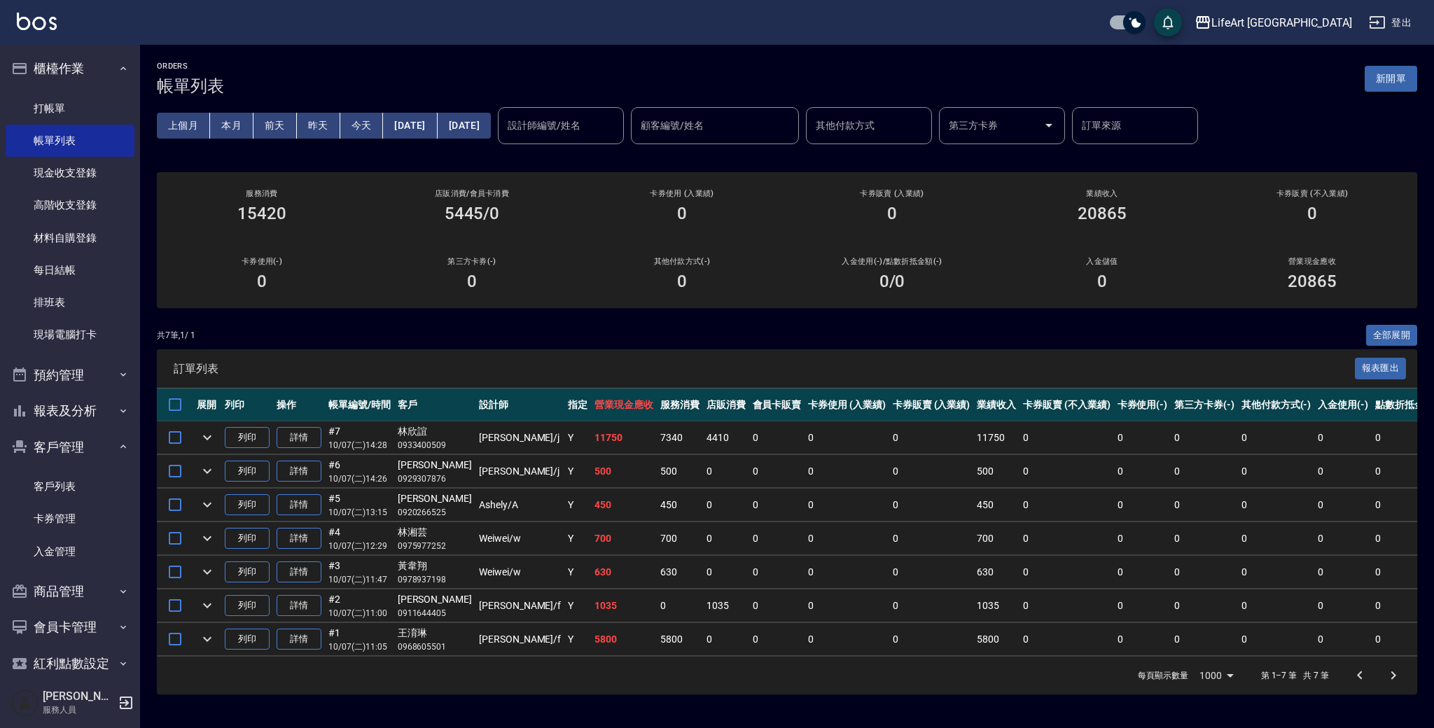
click at [1399, 74] on button "新開單" at bounding box center [1391, 79] width 53 height 26
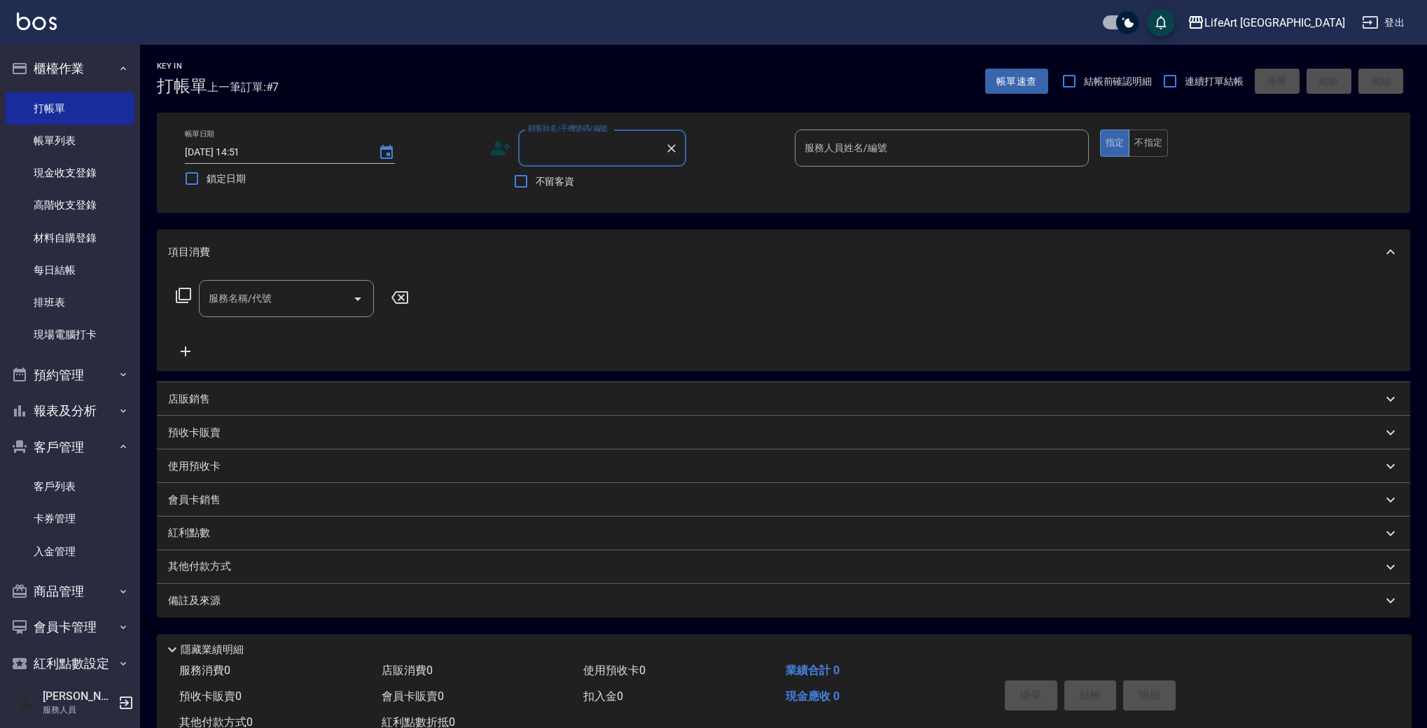
click at [574, 161] on div "顧客姓名/手機號碼/編號" at bounding box center [602, 148] width 168 height 37
type input "0921491616"
